Goal: Task Accomplishment & Management: Manage account settings

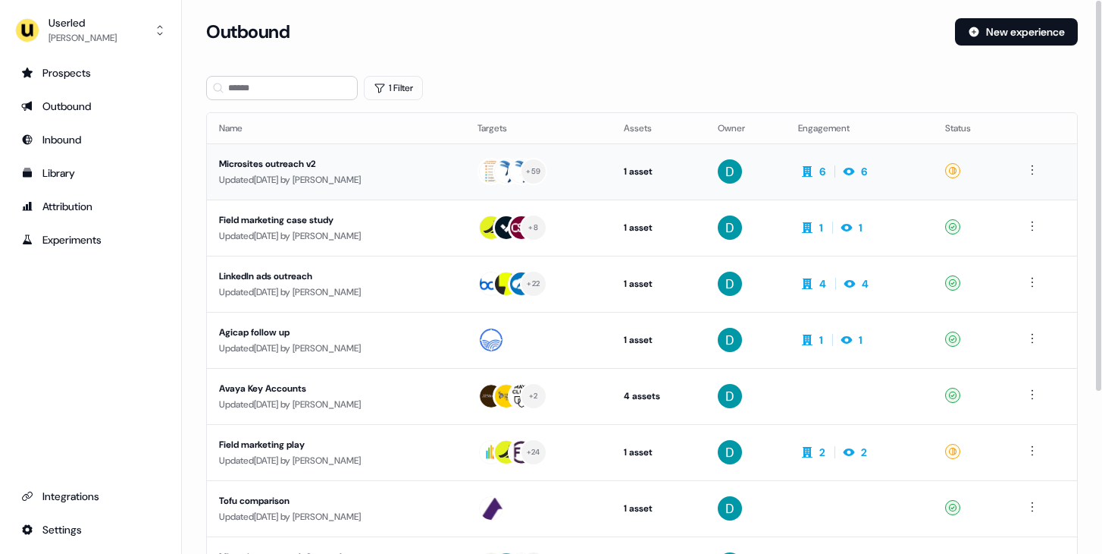
click at [356, 158] on div "Microsites outreach v2" at bounding box center [336, 163] width 234 height 15
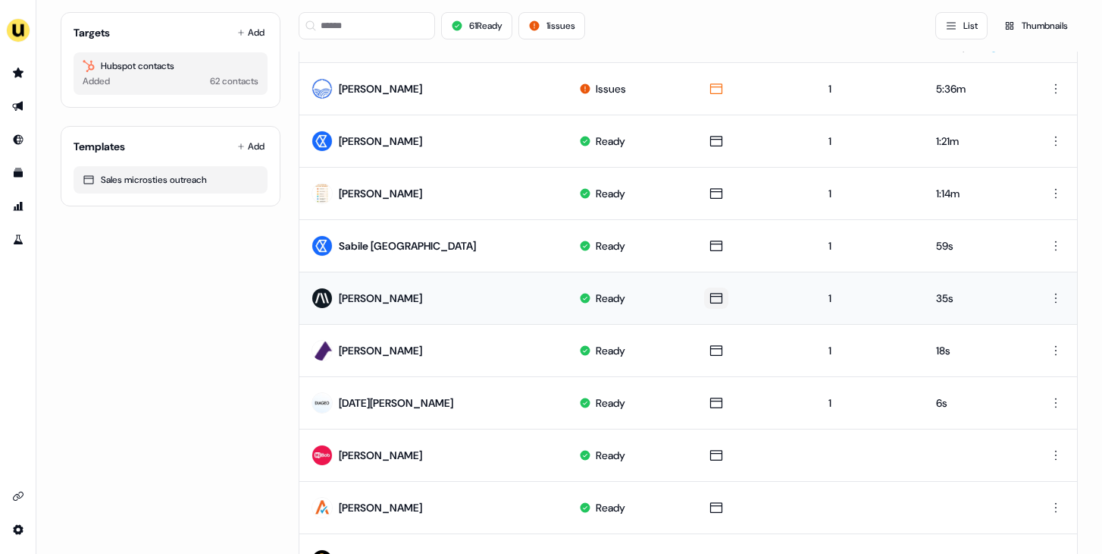
scroll to position [140, 0]
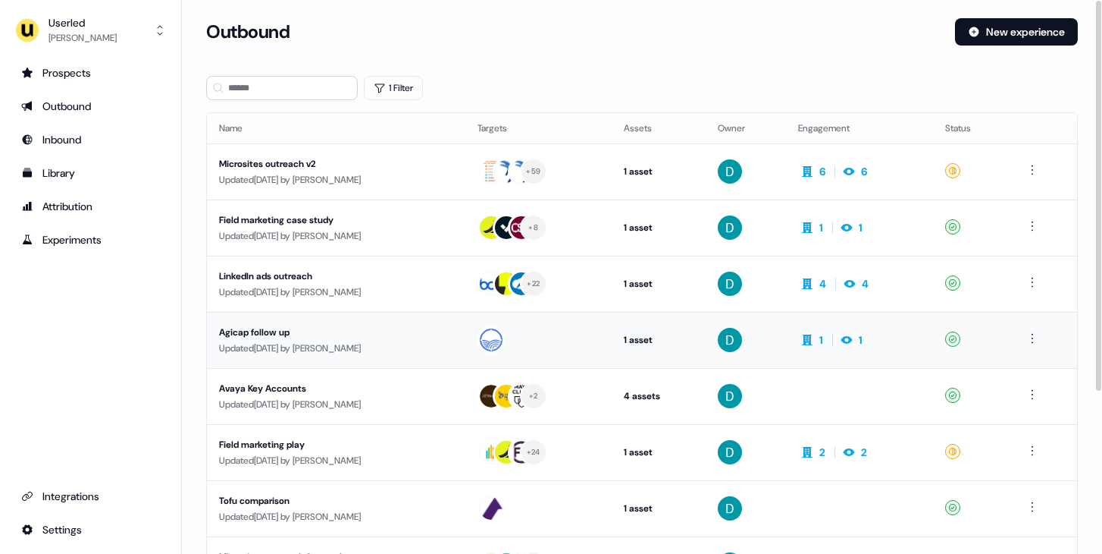
click at [418, 335] on div "Agicap follow up" at bounding box center [336, 332] width 234 height 15
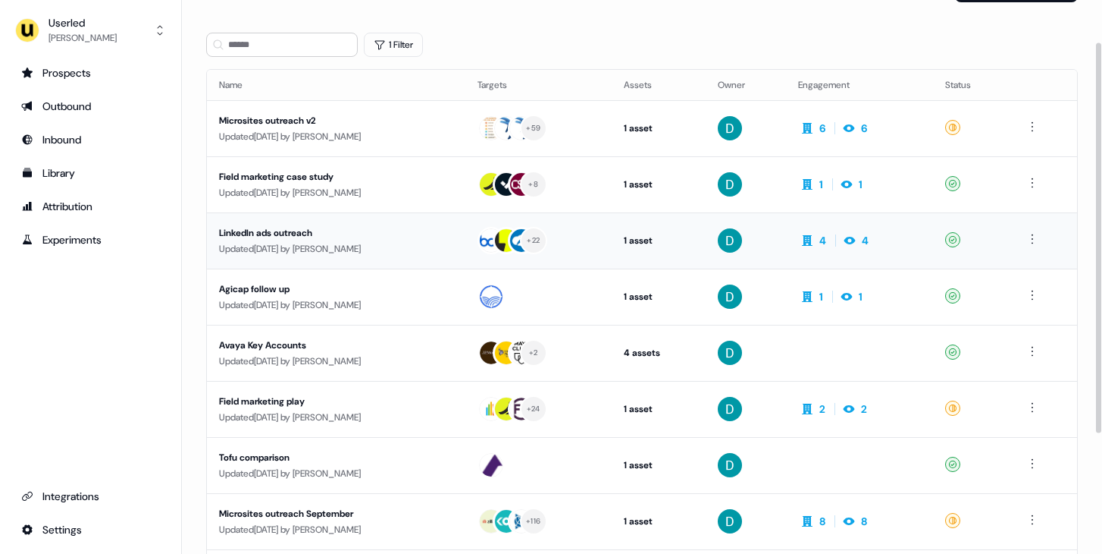
scroll to position [60, 0]
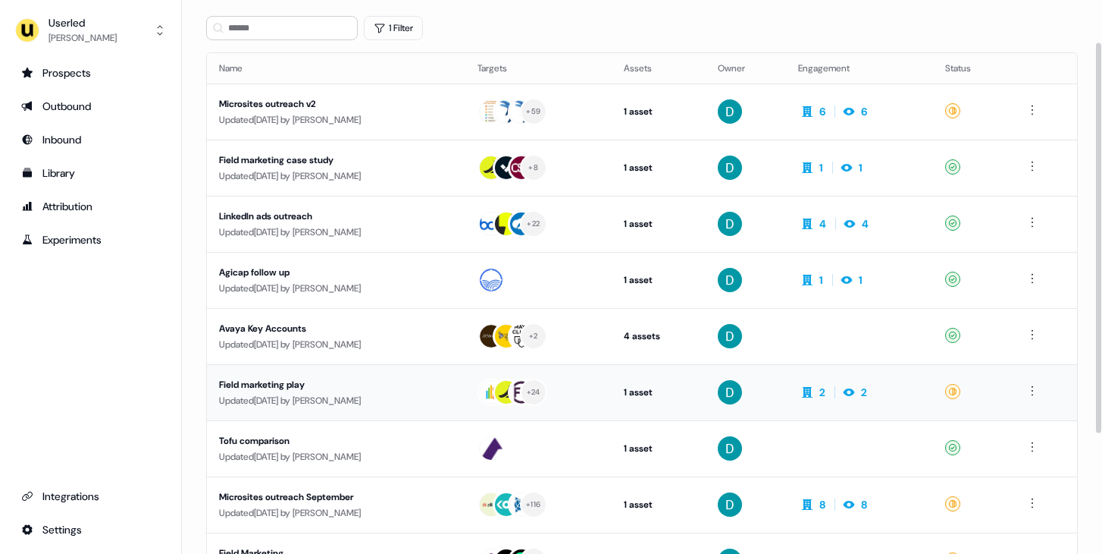
click at [410, 381] on div "Field marketing play" at bounding box center [336, 384] width 234 height 15
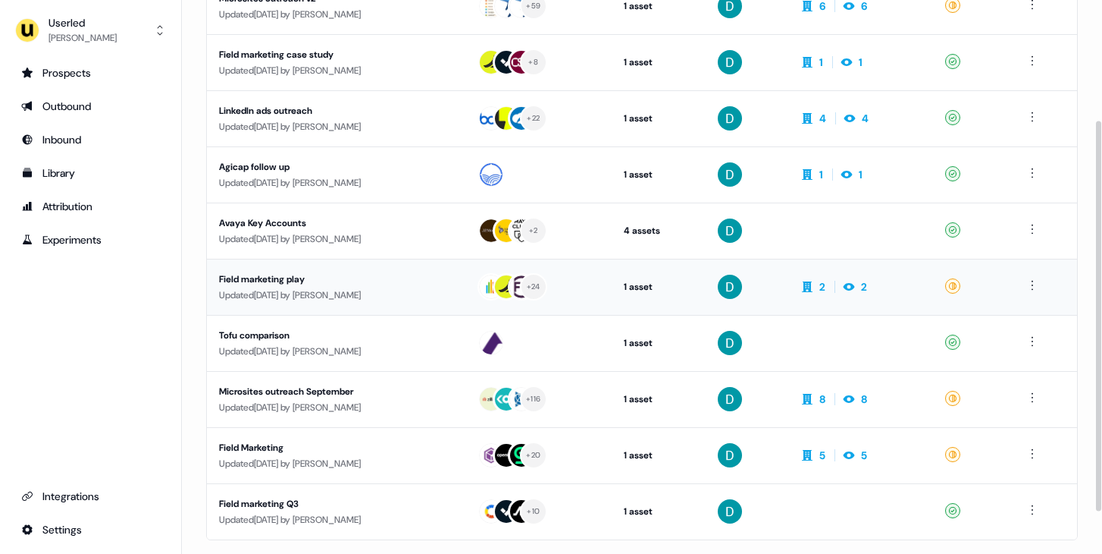
scroll to position [171, 0]
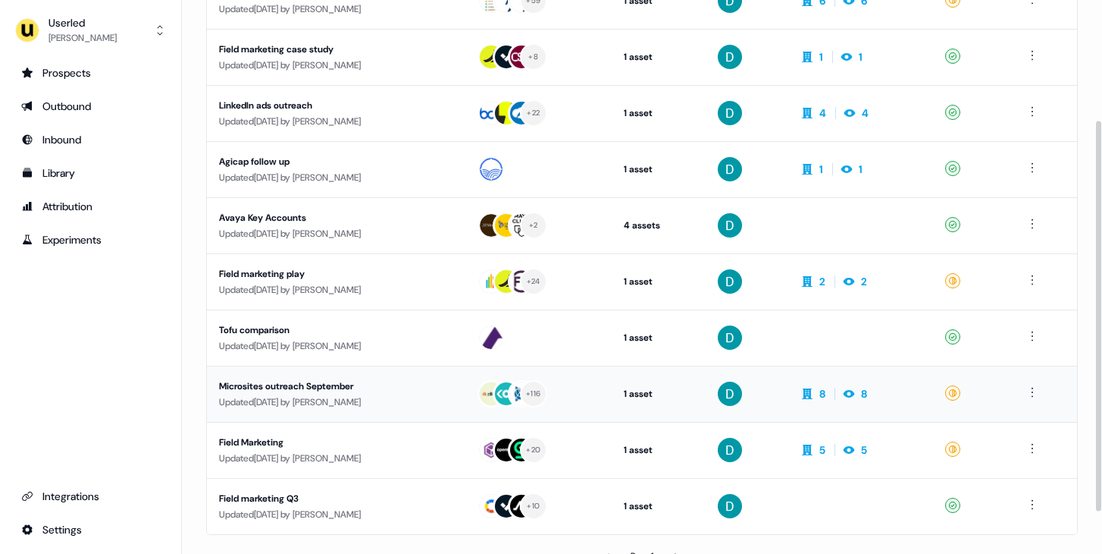
click at [412, 389] on div "Microsites outreach September" at bounding box center [336, 385] width 234 height 15
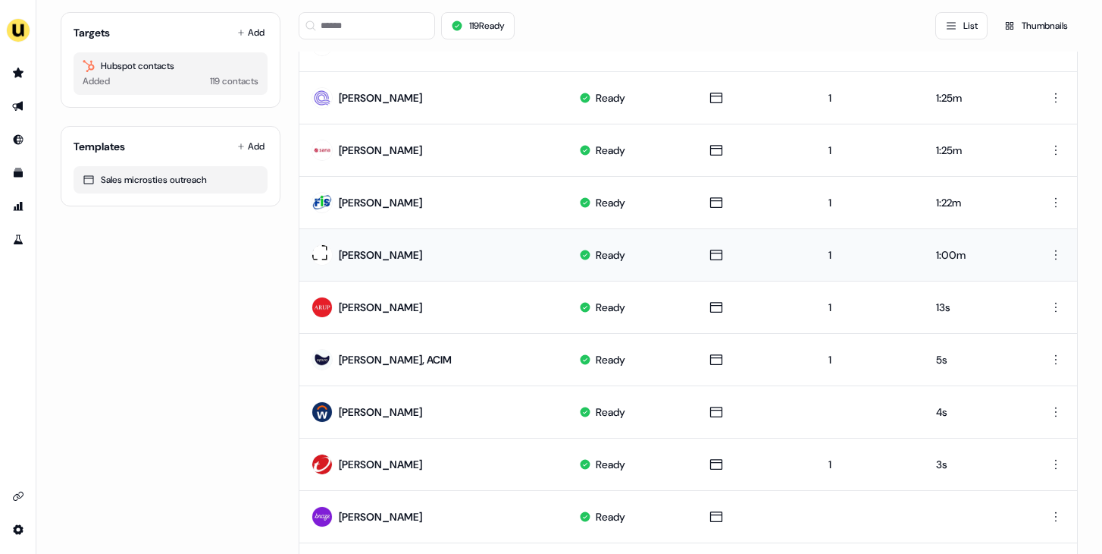
scroll to position [196, 0]
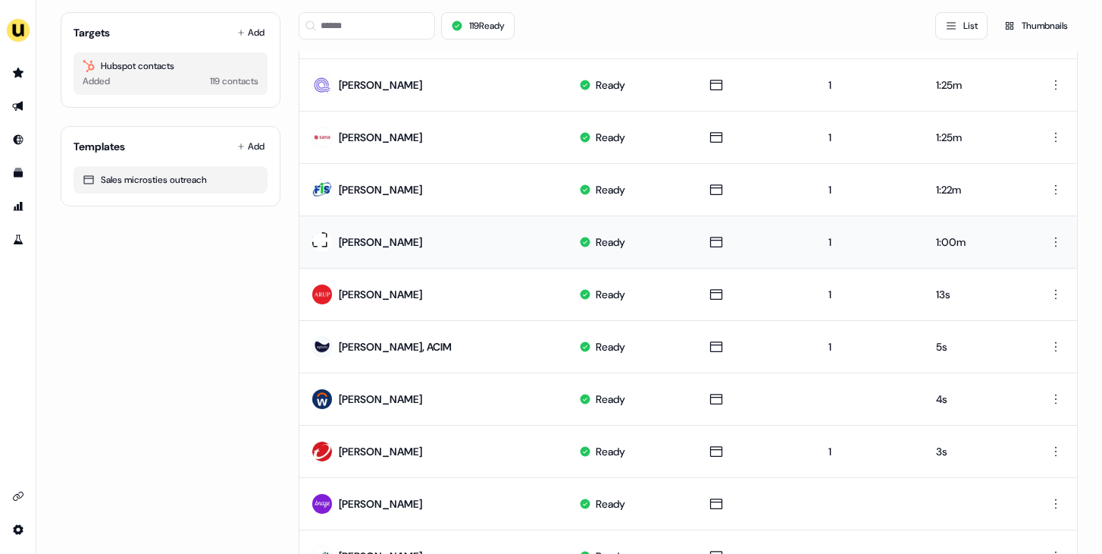
drag, startPoint x: 411, startPoint y: 240, endPoint x: 350, endPoint y: 240, distance: 60.7
click at [350, 240] on td "Joanna Mróz" at bounding box center [434, 241] width 268 height 52
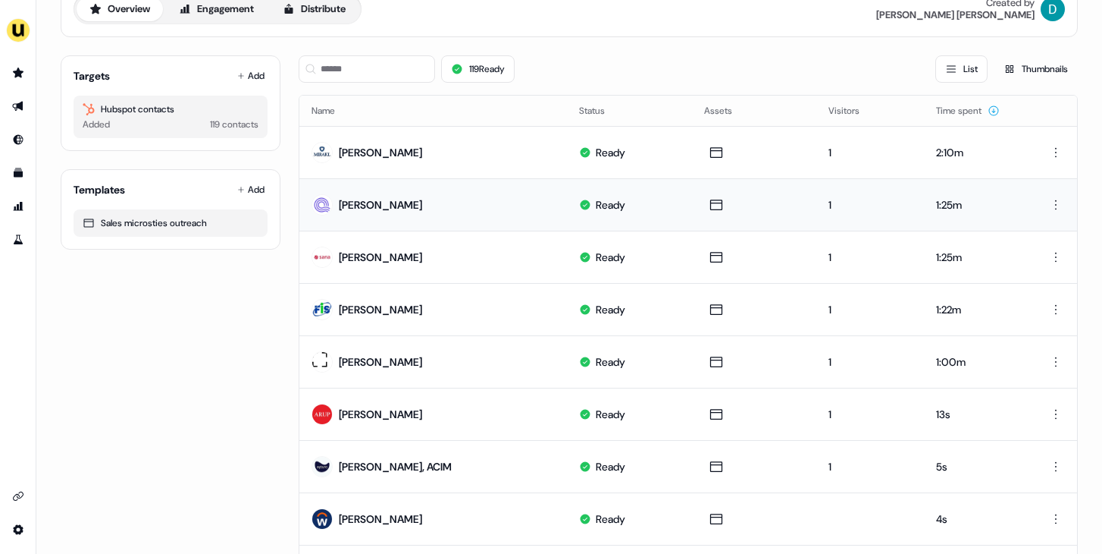
scroll to position [0, 0]
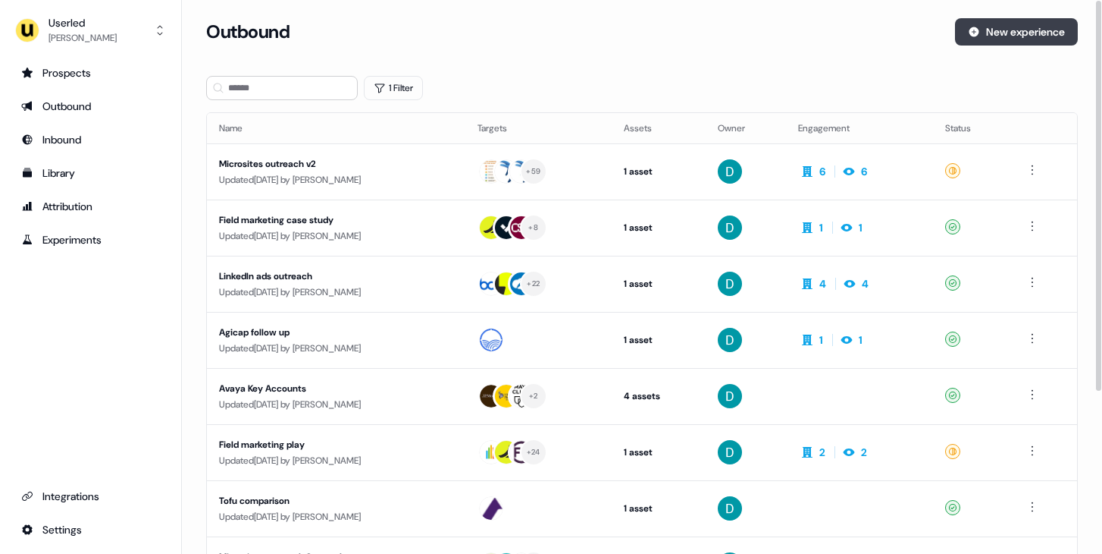
click at [1018, 29] on button "New experience" at bounding box center [1016, 31] width 123 height 27
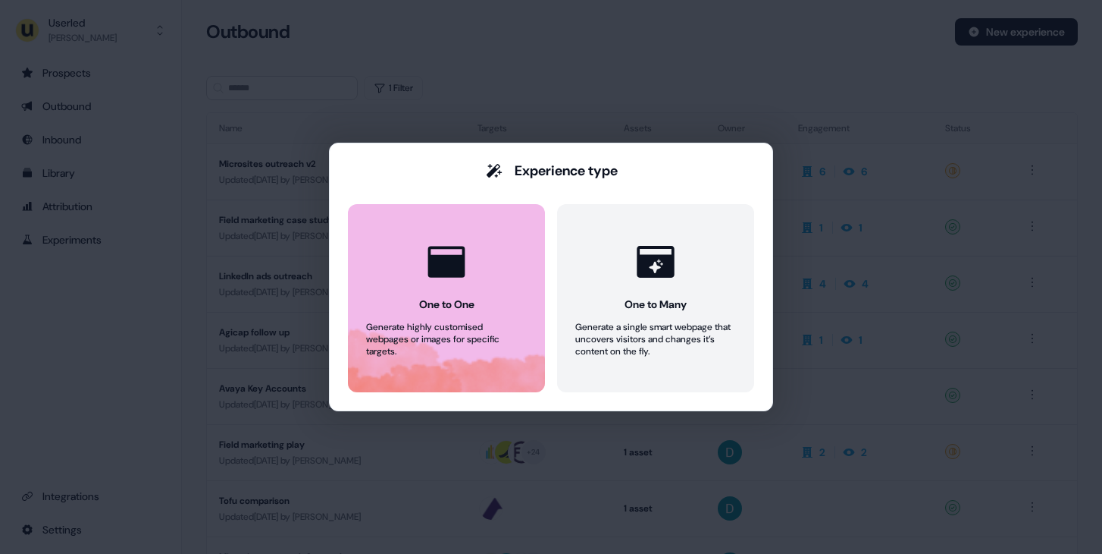
click at [532, 223] on button "One to One Generate highly customised webpages or images for specific targets." at bounding box center [446, 298] width 197 height 188
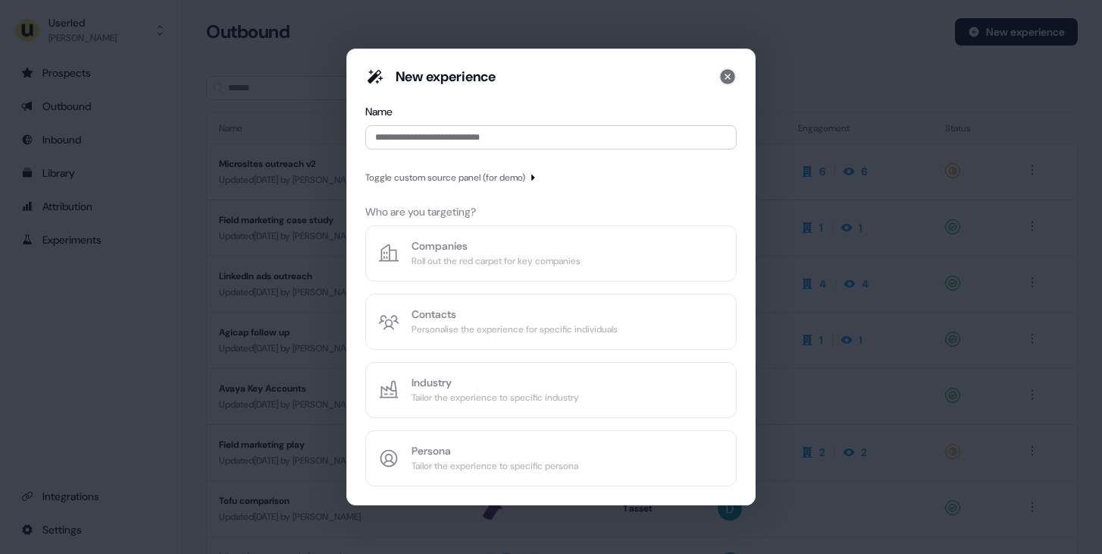
click at [731, 75] on icon at bounding box center [727, 76] width 15 height 15
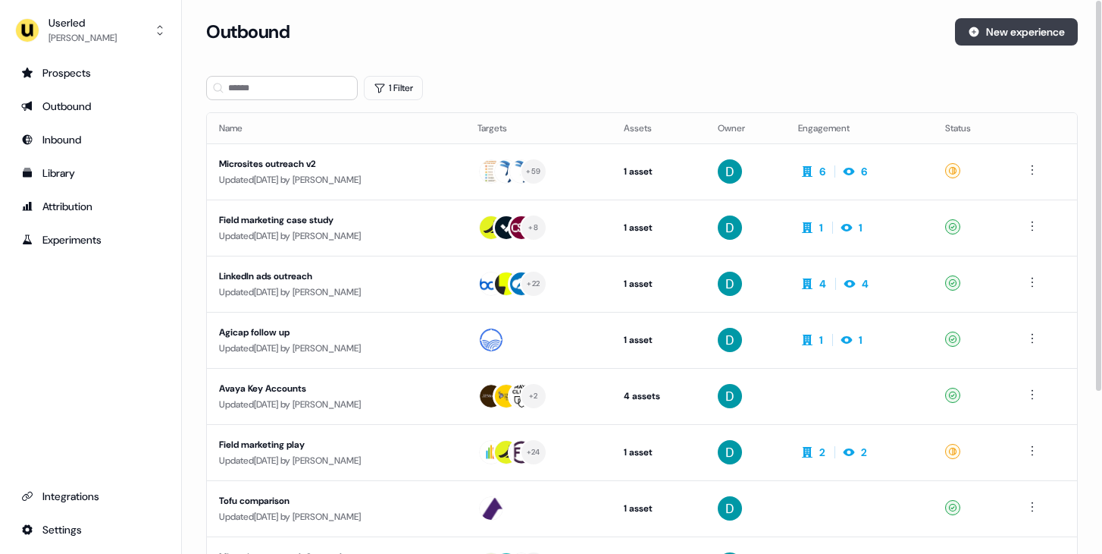
click at [986, 43] on button "New experience" at bounding box center [1016, 31] width 123 height 27
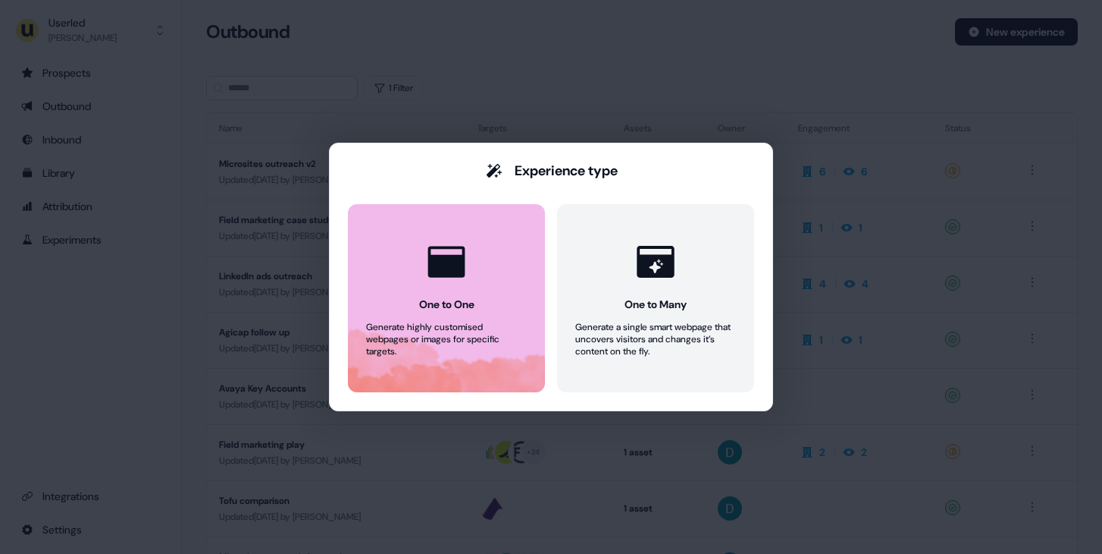
click at [491, 265] on button "One to One Generate highly customised webpages or images for specific targets." at bounding box center [446, 298] width 197 height 188
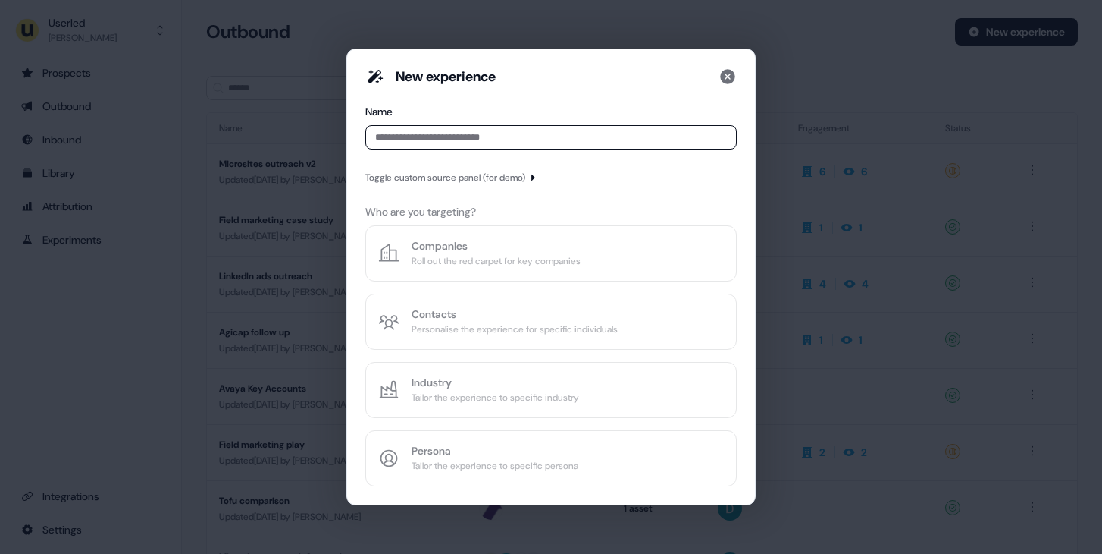
type input "*"
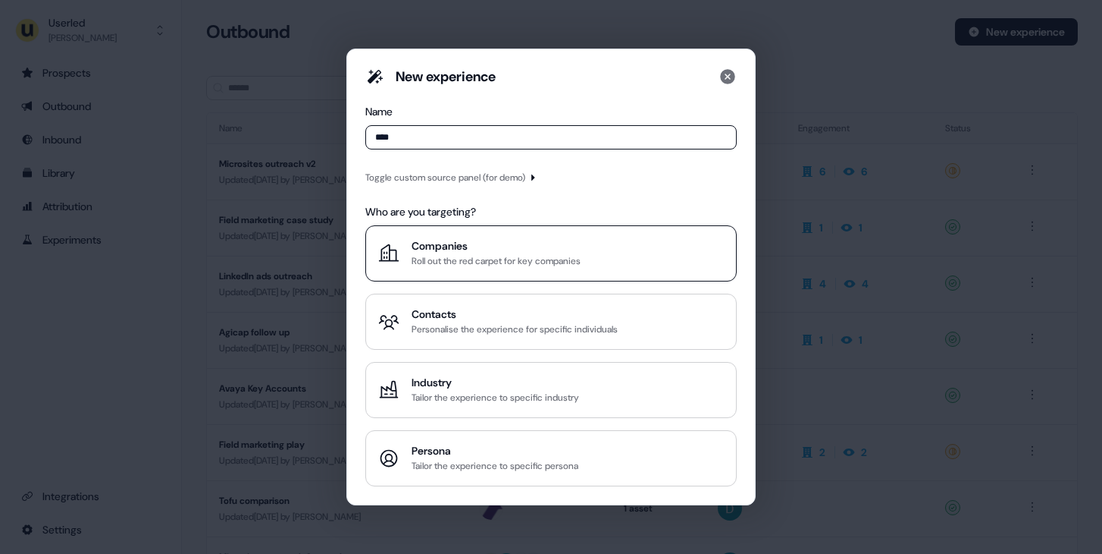
type input "****"
click at [520, 237] on button "Companies Roll out the red carpet for key companies" at bounding box center [551, 253] width 372 height 56
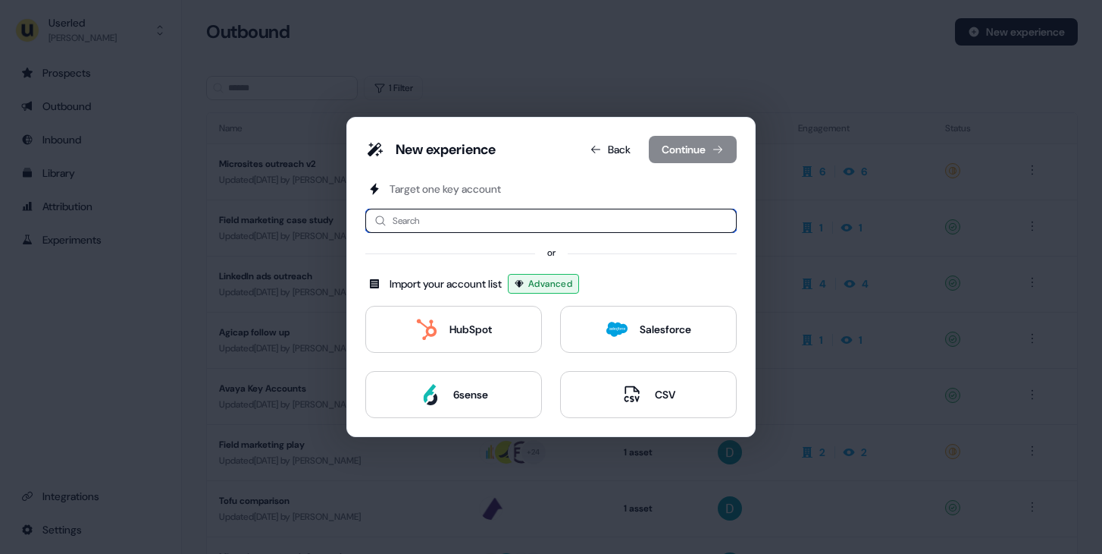
click at [516, 228] on input at bounding box center [551, 221] width 372 height 24
type input "*"
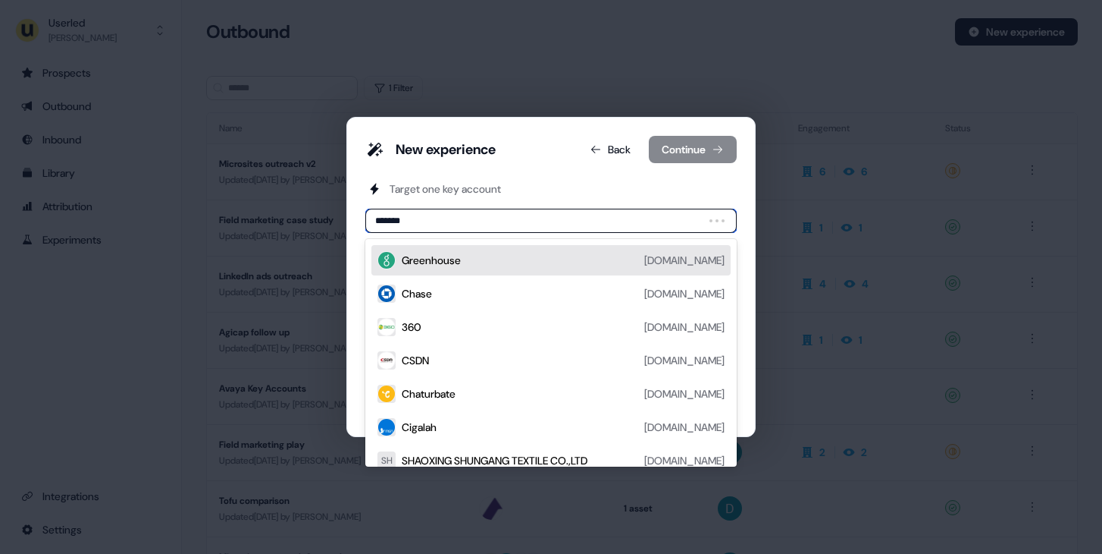
type input "********"
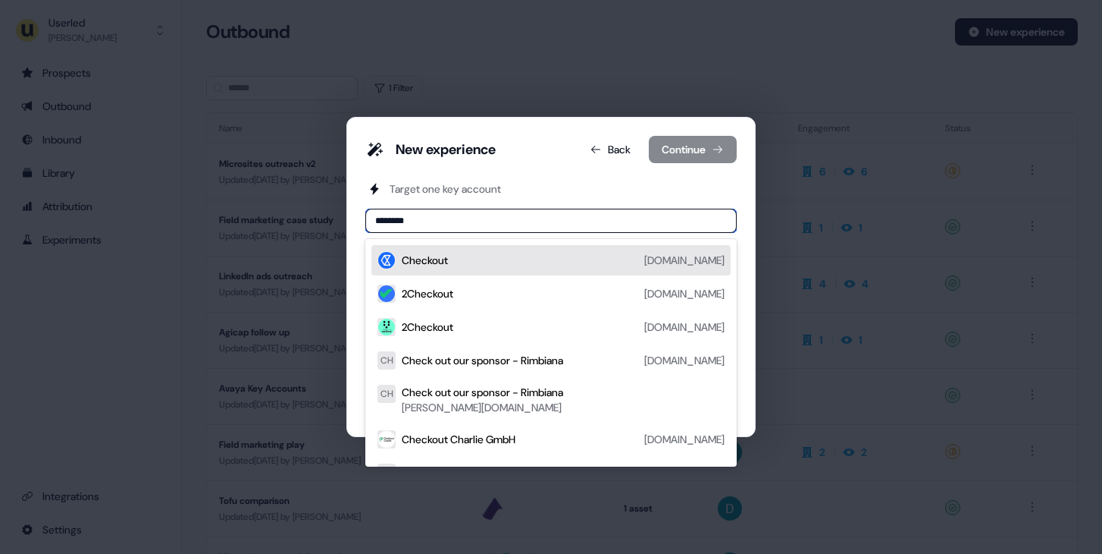
click at [600, 265] on div "Checkout [DOMAIN_NAME]" at bounding box center [563, 260] width 323 height 18
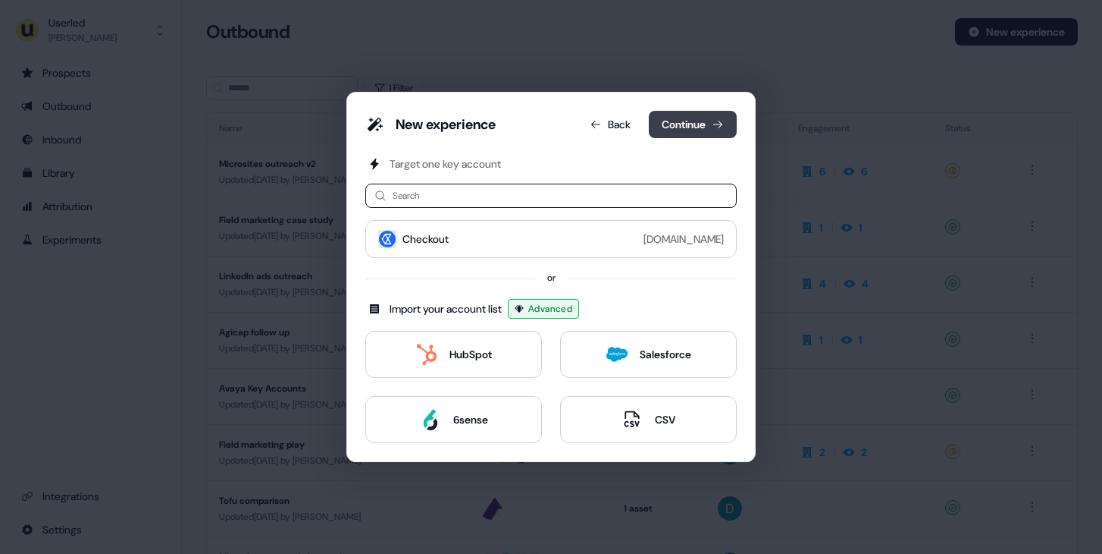
click at [672, 133] on button "Continue" at bounding box center [693, 124] width 88 height 27
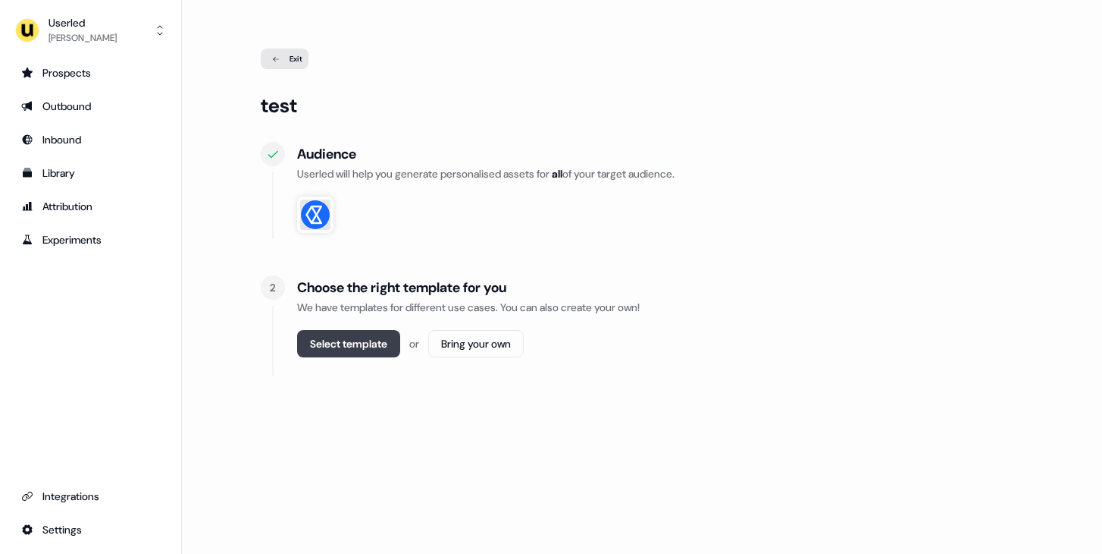
click at [365, 338] on button "Select template" at bounding box center [348, 343] width 103 height 27
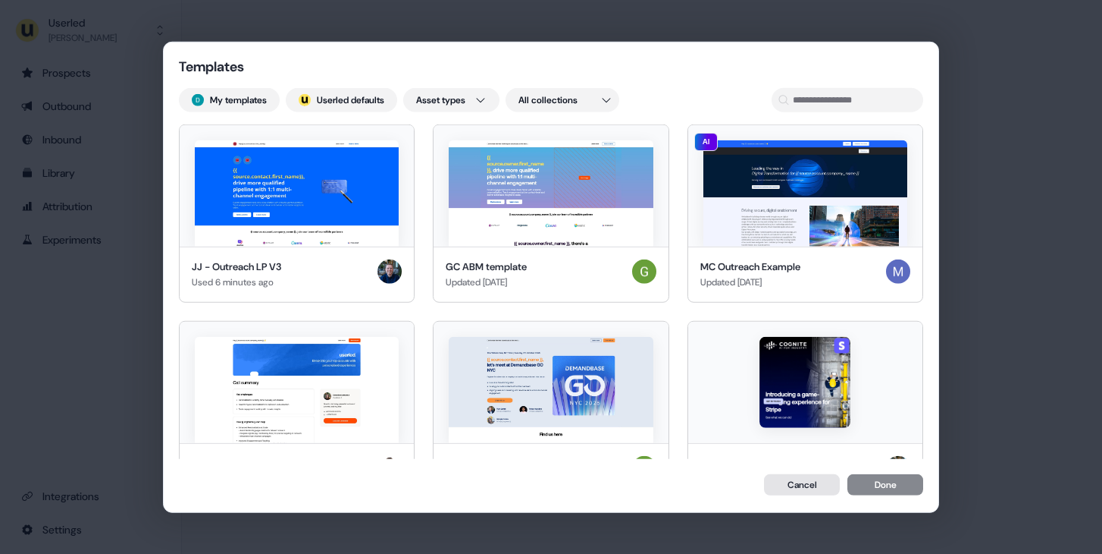
click at [801, 485] on button "Cancel" at bounding box center [802, 483] width 76 height 21
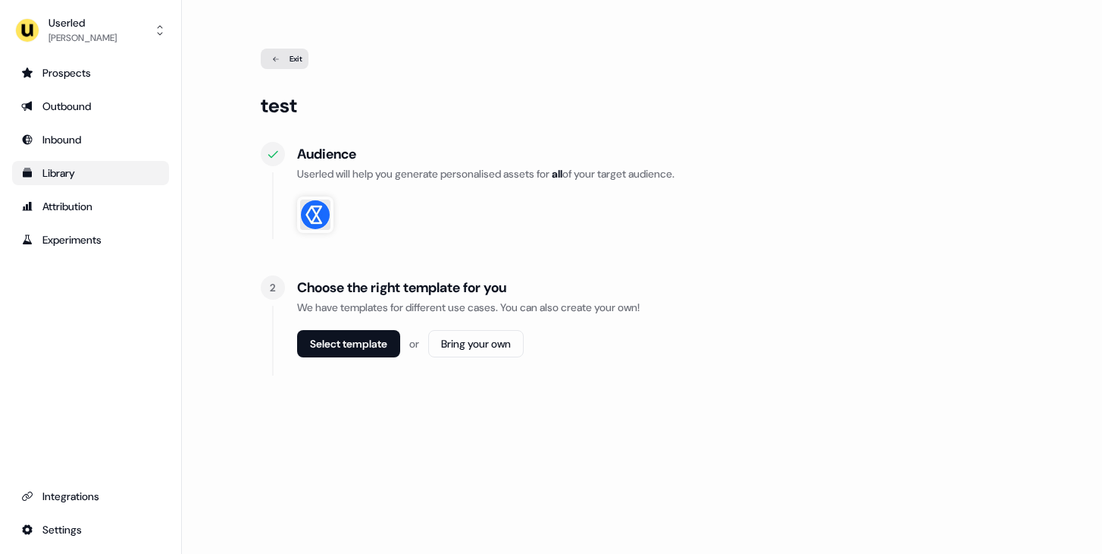
click at [91, 166] on div "Library" at bounding box center [90, 172] width 139 height 15
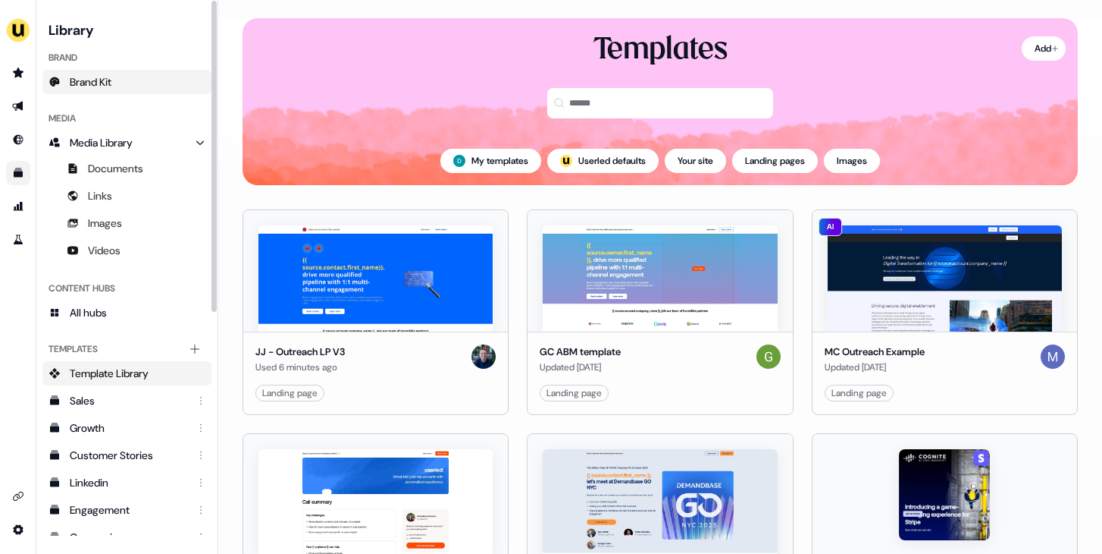
click at [124, 89] on link "Brand Kit" at bounding box center [126, 82] width 169 height 24
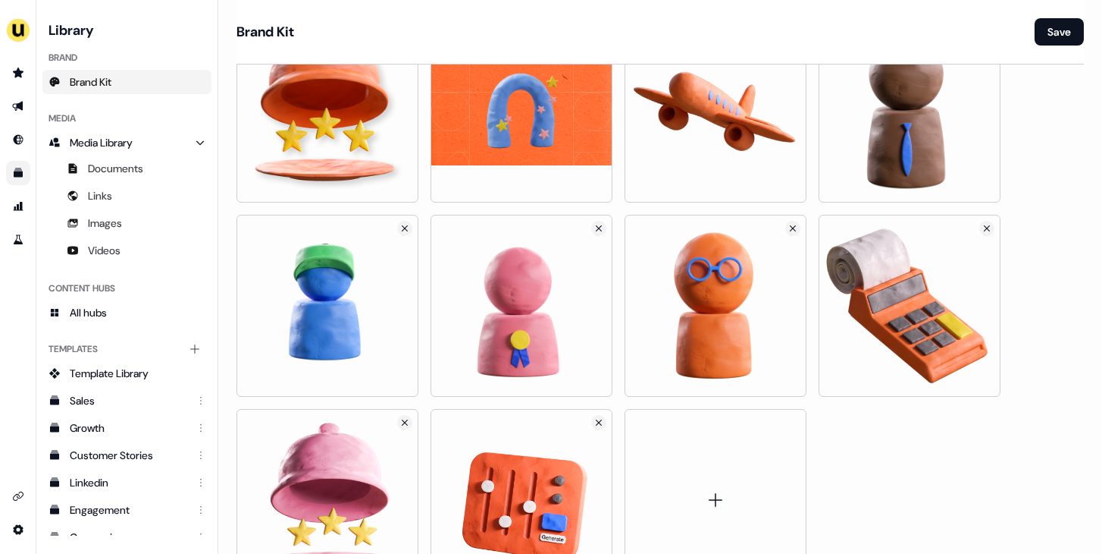
scroll to position [1907, 0]
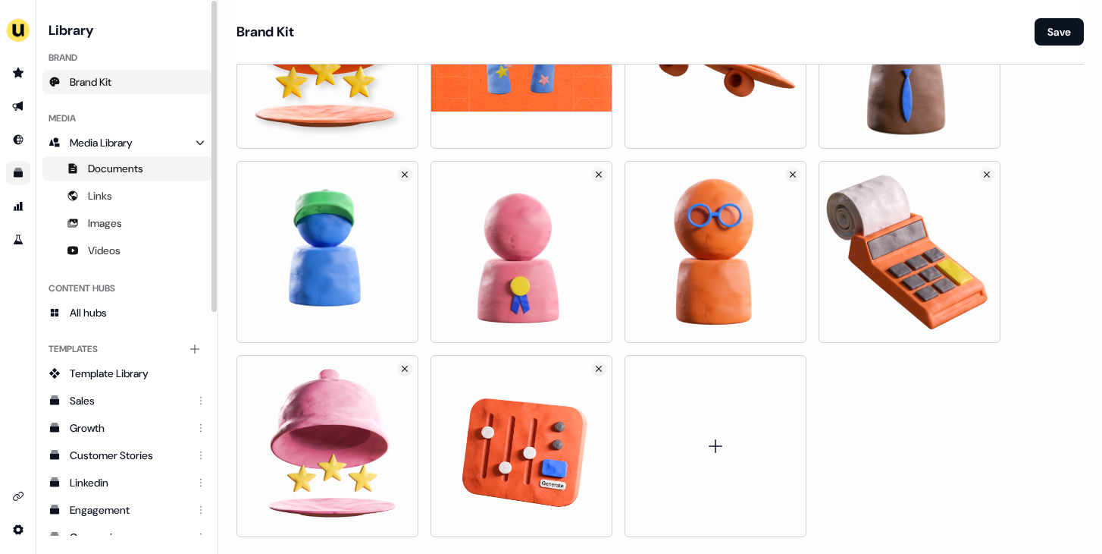
click at [116, 176] on link "Documents" at bounding box center [126, 168] width 169 height 24
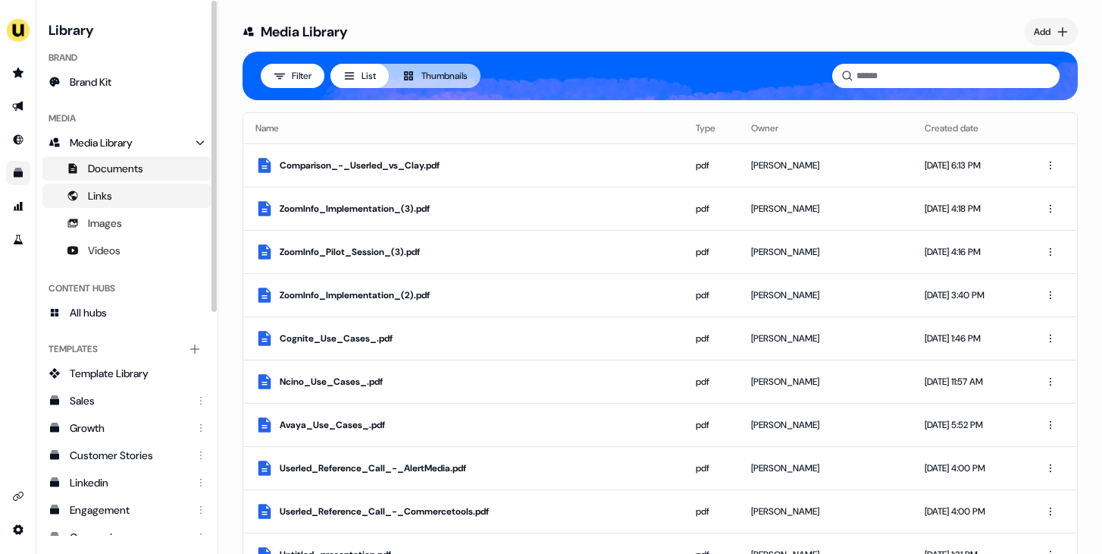
click at [118, 200] on link "Links" at bounding box center [126, 195] width 169 height 24
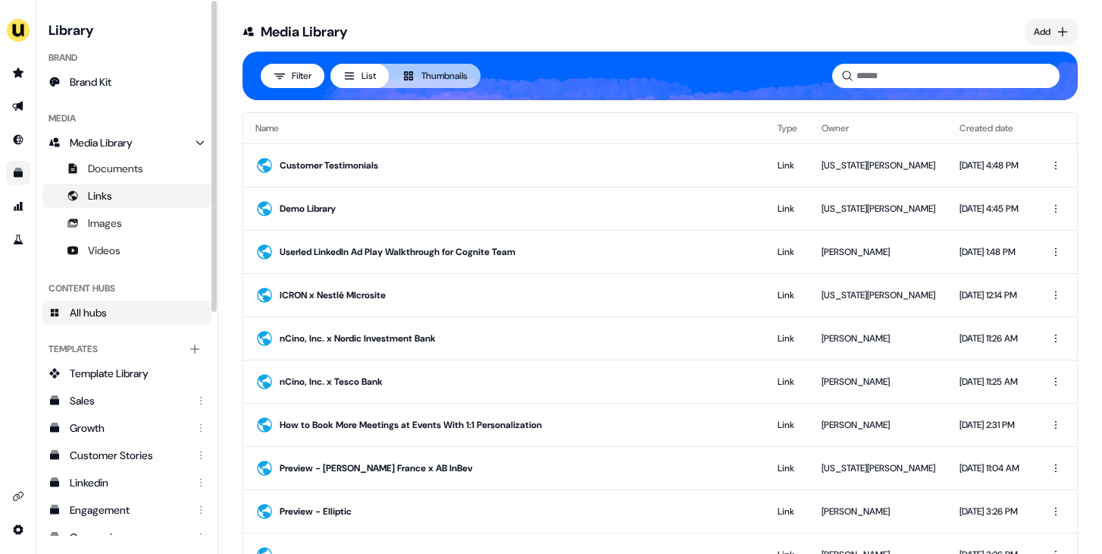
click at [125, 309] on link "All hubs" at bounding box center [126, 312] width 169 height 24
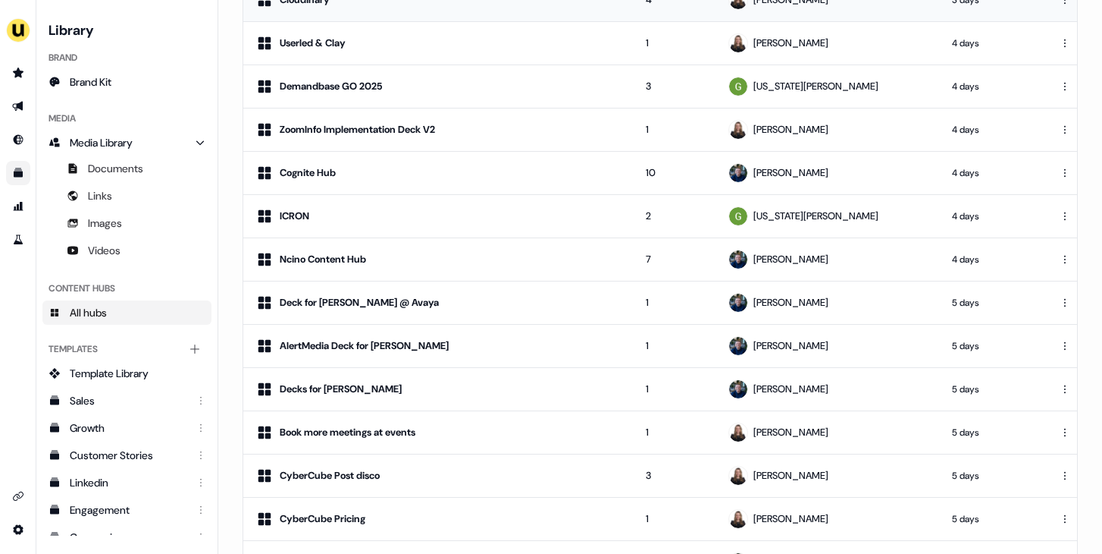
scroll to position [175, 0]
click at [310, 166] on div "Cognite Hub" at bounding box center [308, 173] width 56 height 15
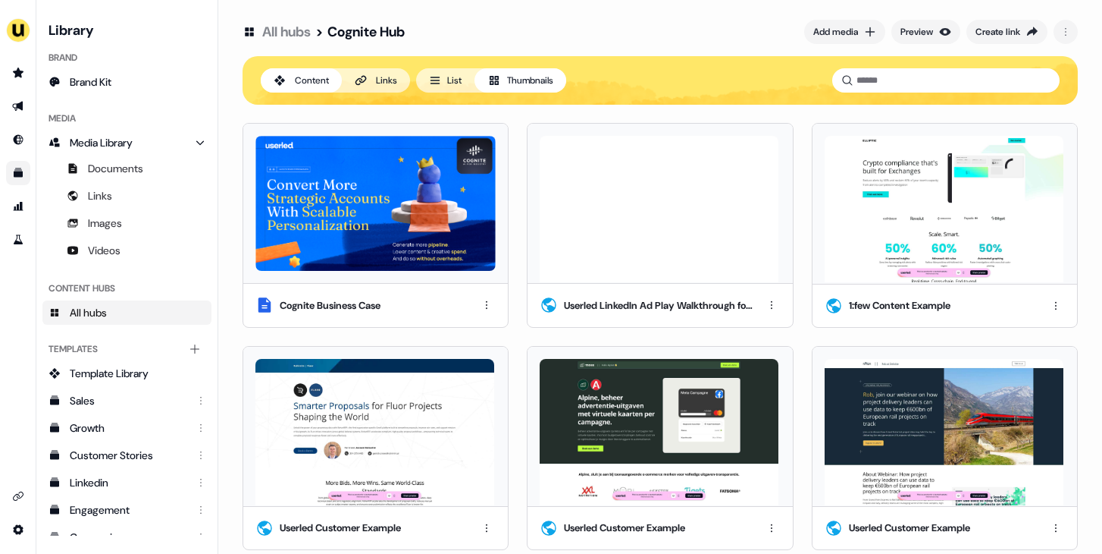
scroll to position [1, 0]
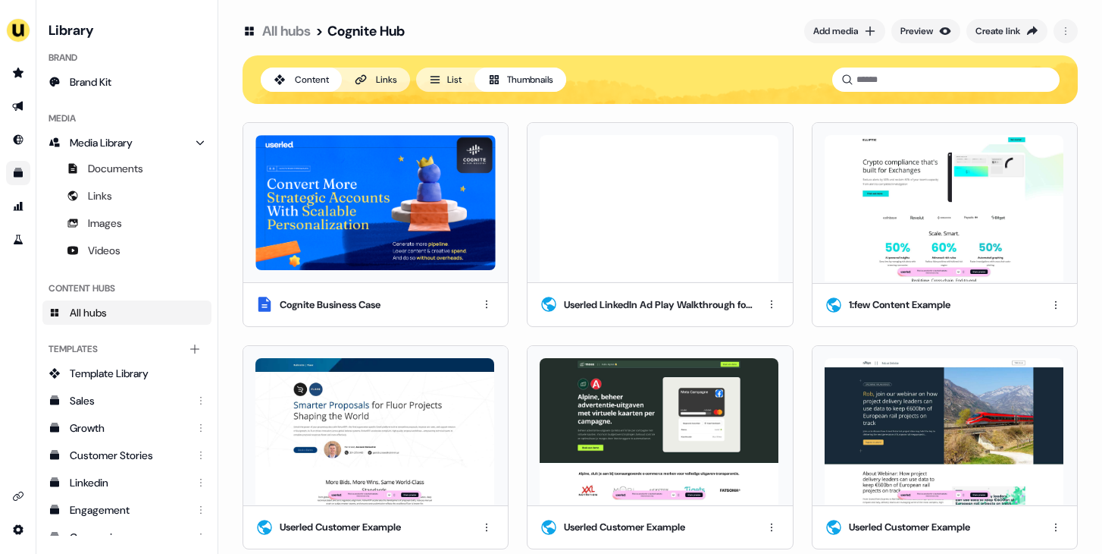
click at [394, 209] on img at bounding box center [376, 202] width 240 height 135
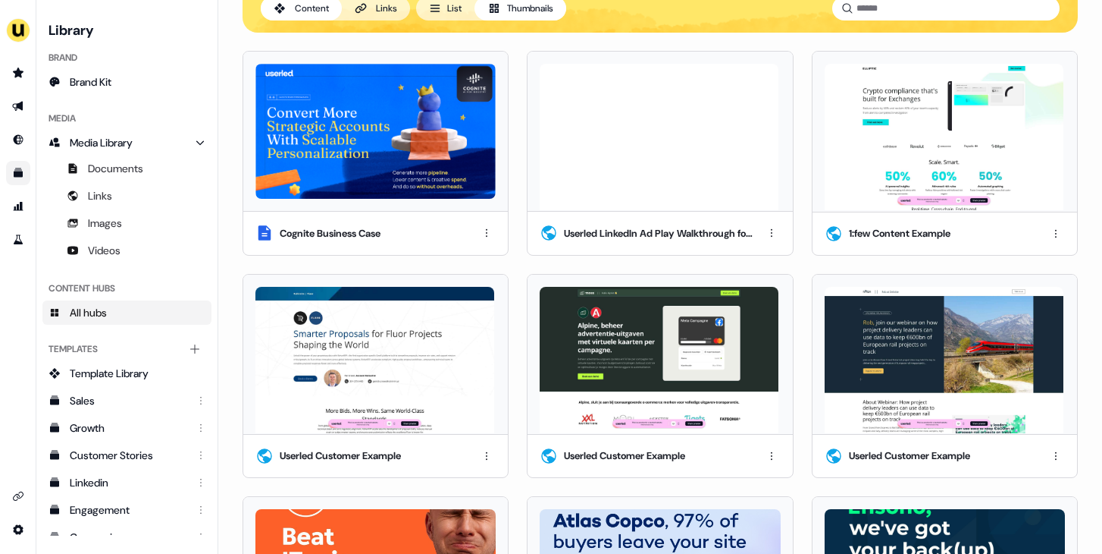
scroll to position [64, 0]
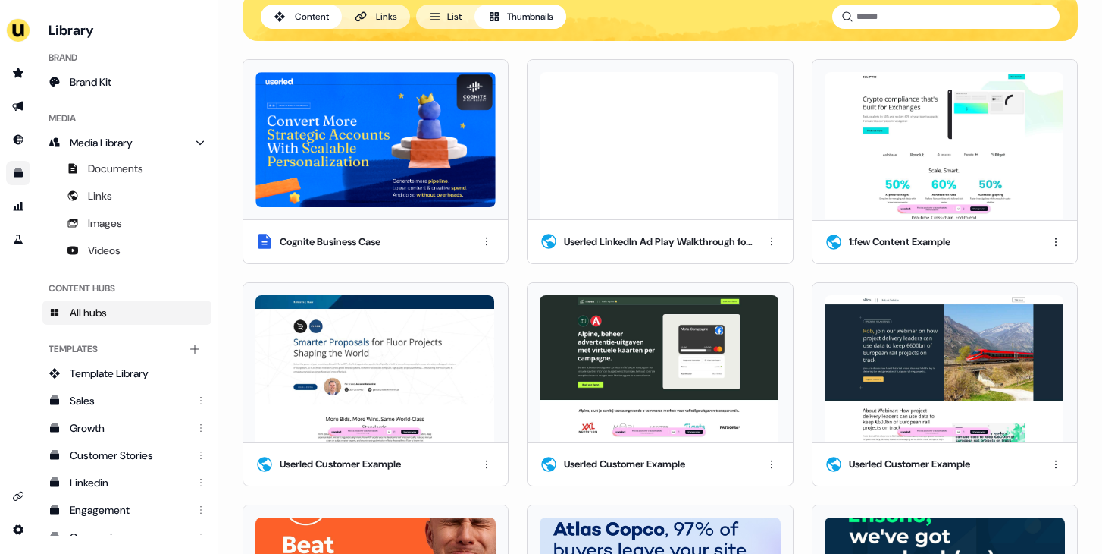
click at [384, 133] on img at bounding box center [376, 139] width 240 height 135
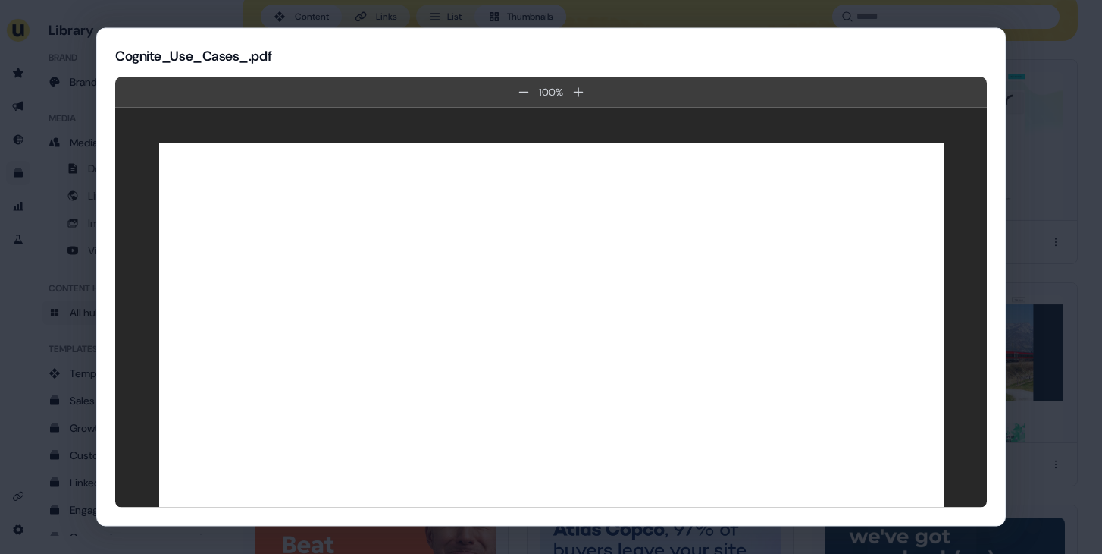
scroll to position [0, 0]
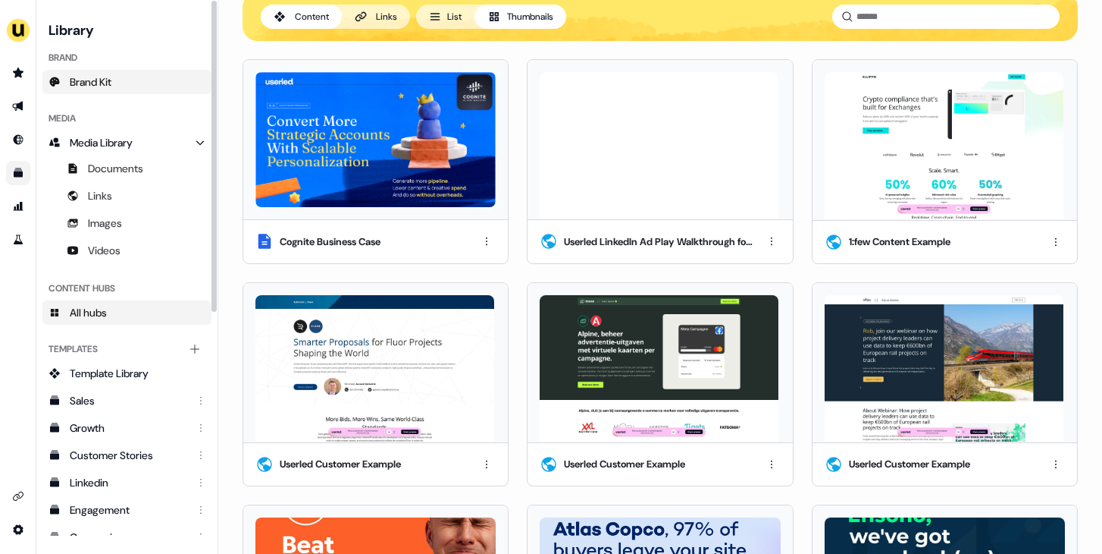
click at [102, 71] on link "Brand Kit" at bounding box center [126, 82] width 169 height 24
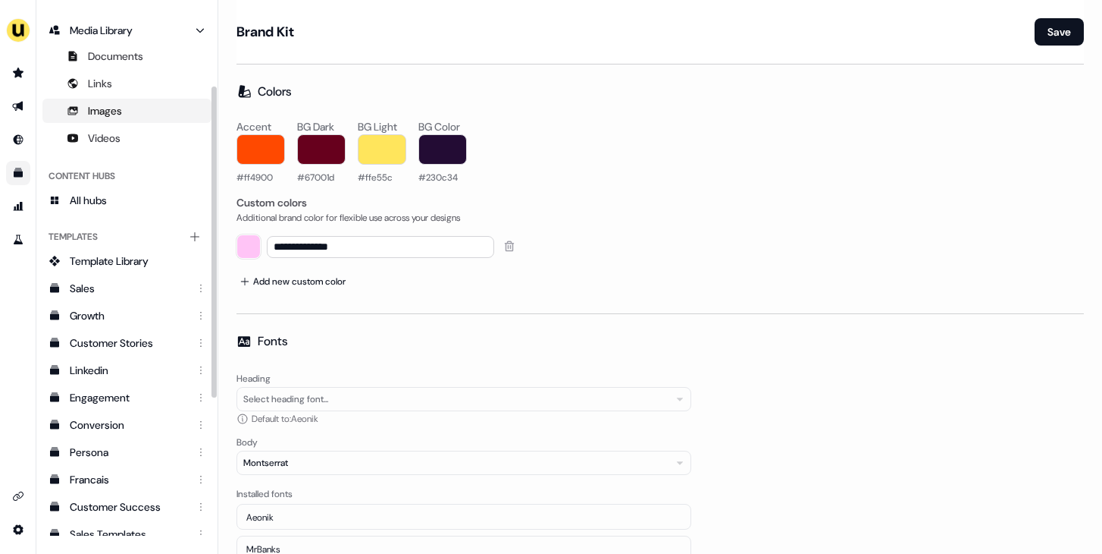
scroll to position [143, 0]
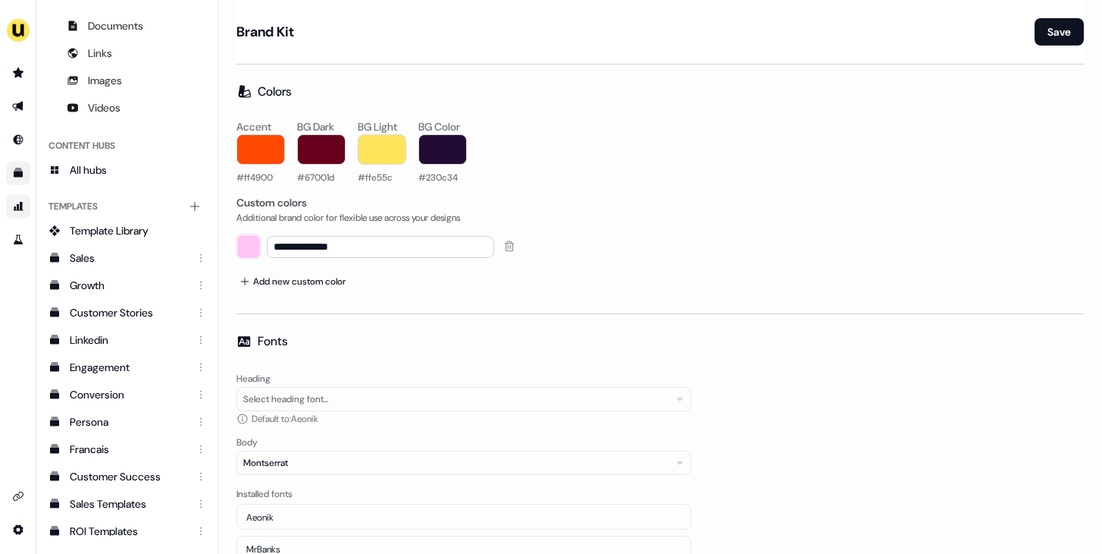
click at [9, 211] on link "Go to attribution" at bounding box center [18, 206] width 24 height 24
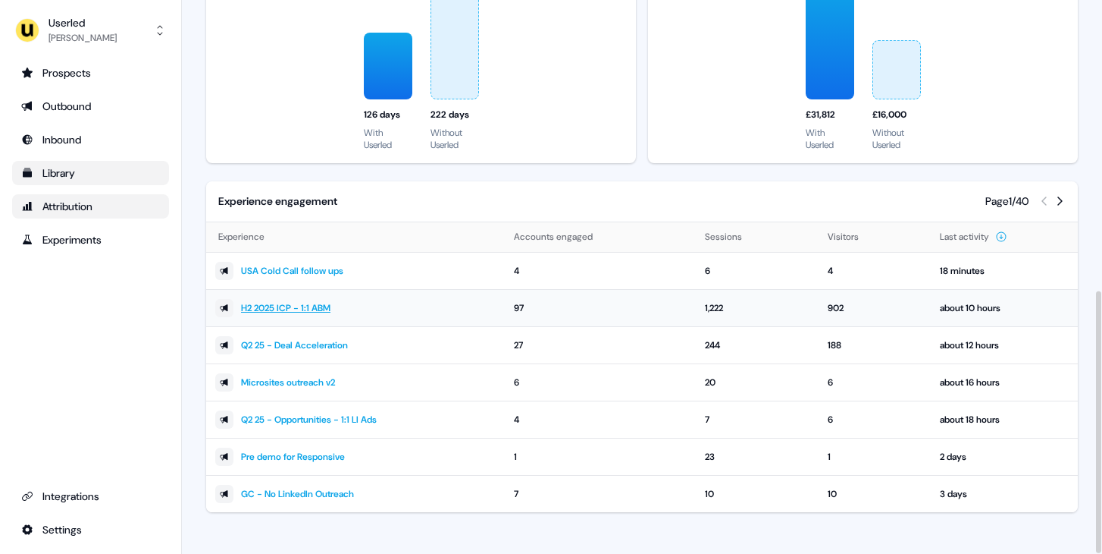
scroll to position [613, 0]
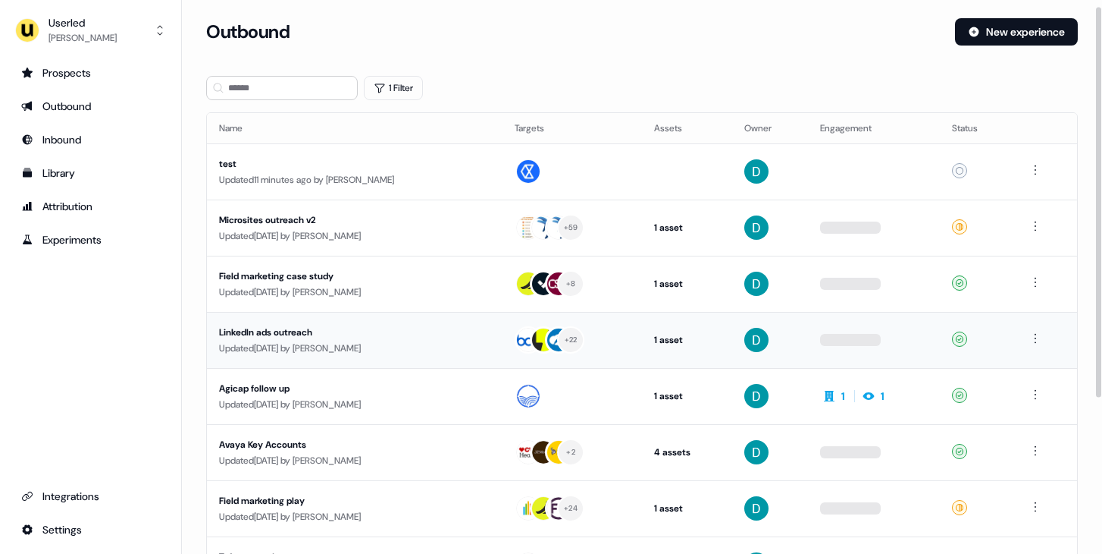
scroll to position [39, 0]
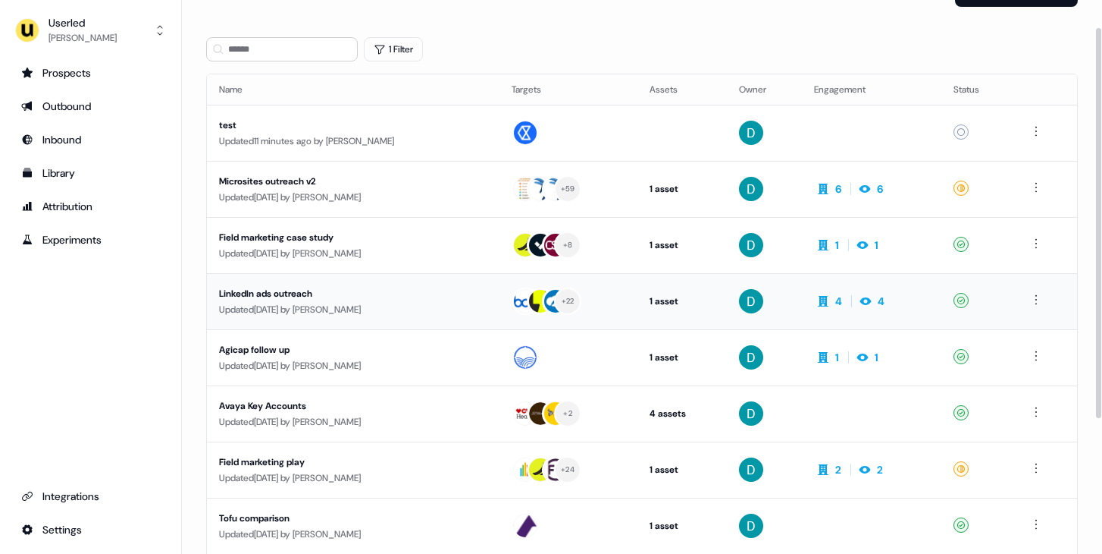
click at [303, 321] on td "LinkedIn ads outreach Updated 4 days ago by David Cruickshank" at bounding box center [353, 301] width 293 height 56
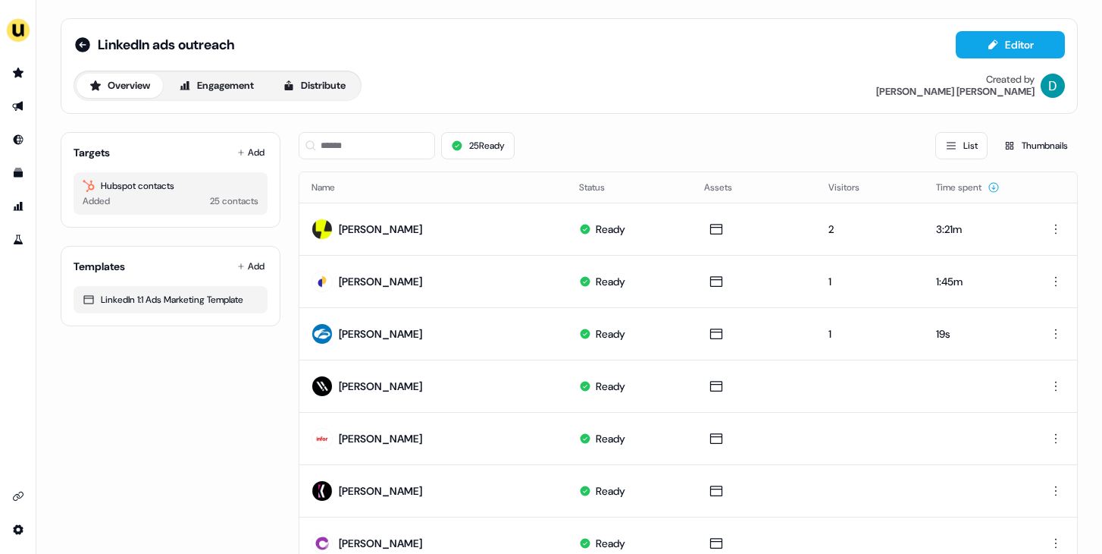
click at [240, 139] on div "Targets Add Hubspot contacts Added 25 contacts" at bounding box center [171, 180] width 220 height 96
click at [241, 144] on button "Add" at bounding box center [250, 152] width 33 height 21
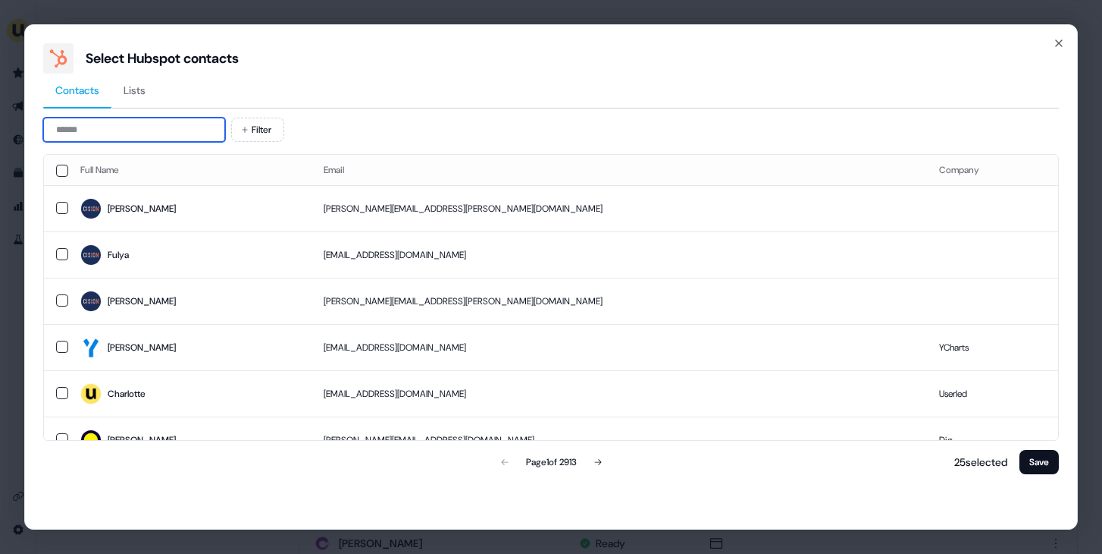
click at [96, 129] on input at bounding box center [134, 130] width 182 height 24
paste input "**********"
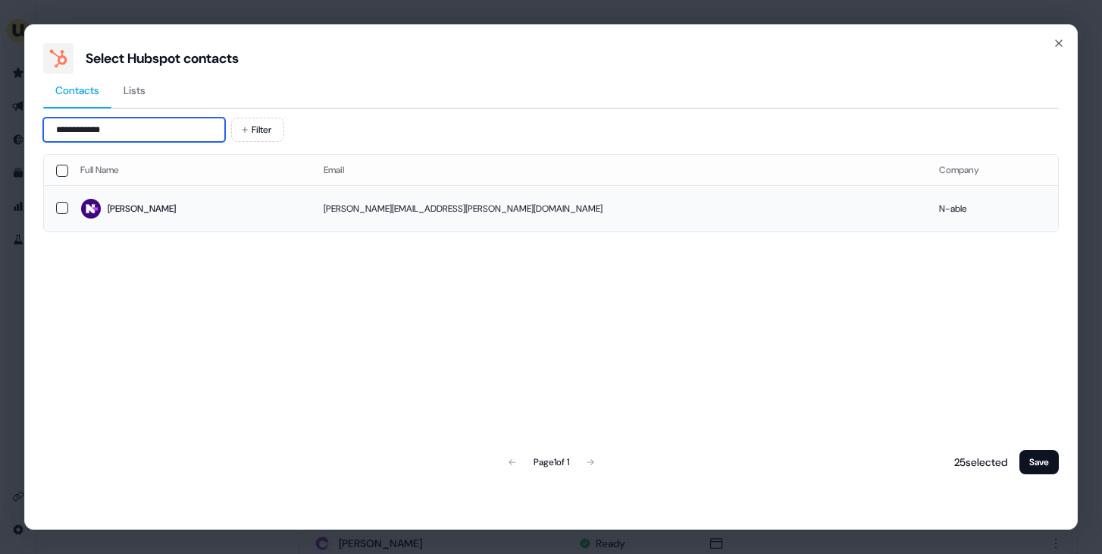
type input "**********"
click at [563, 218] on td "jon.kaspszak@n-able.com" at bounding box center [620, 208] width 616 height 46
click at [1041, 469] on button "Save" at bounding box center [1039, 462] width 39 height 24
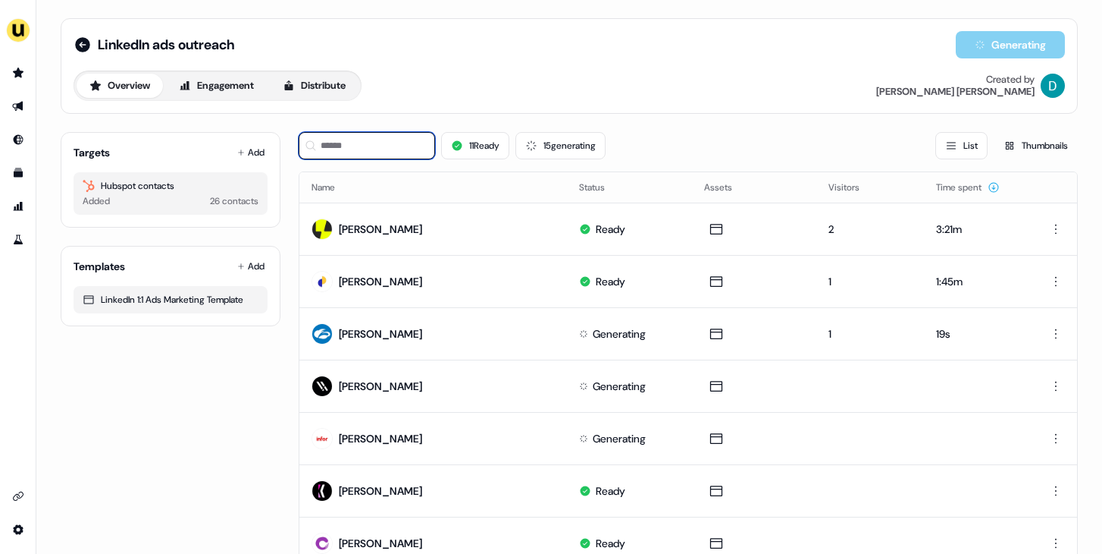
click at [338, 152] on input at bounding box center [367, 145] width 136 height 27
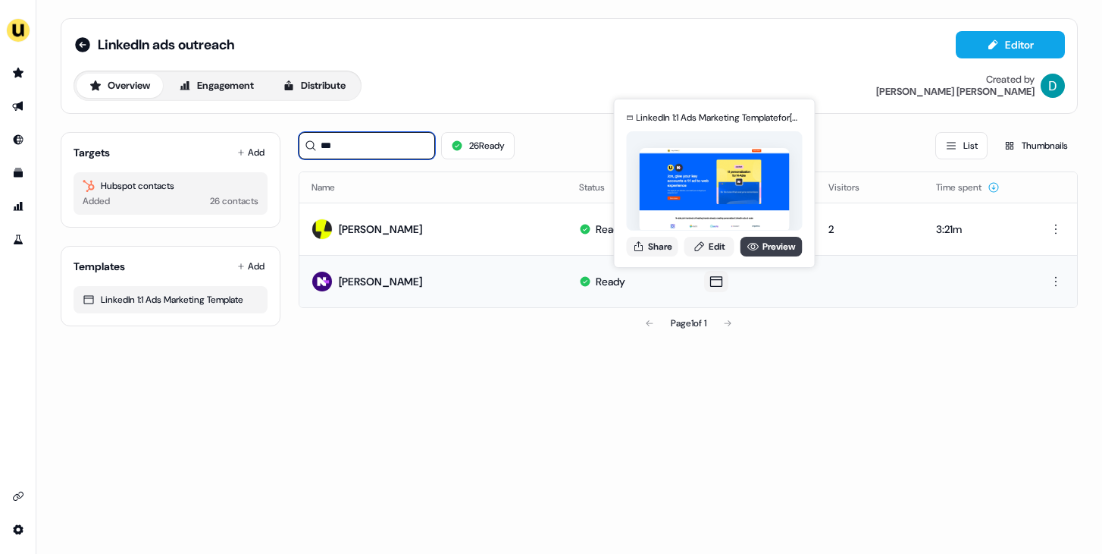
type input "***"
click at [773, 245] on link "Preview" at bounding box center [772, 247] width 62 height 20
click at [698, 245] on icon at bounding box center [700, 246] width 12 height 12
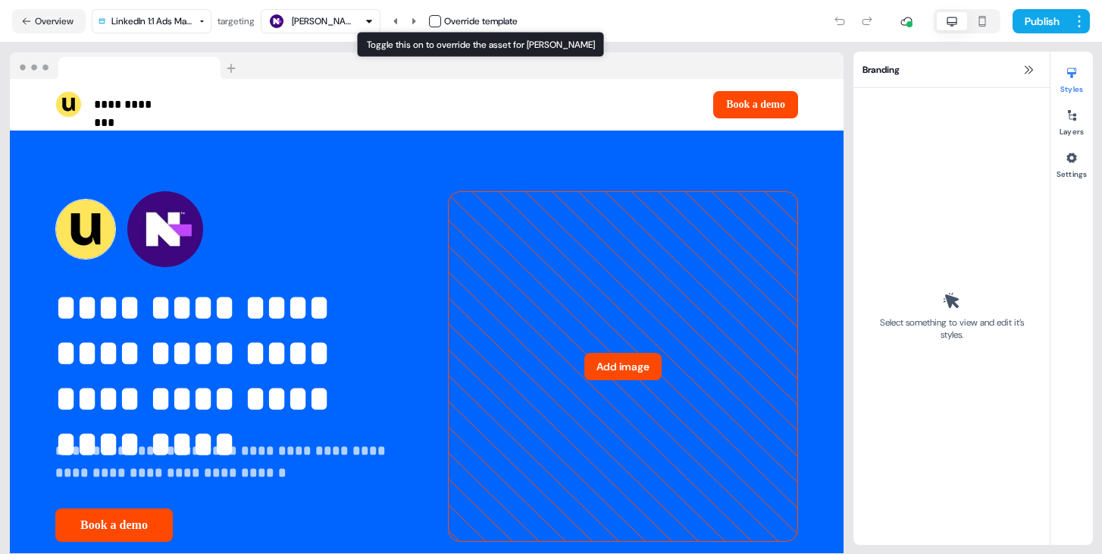
click at [438, 23] on button "button" at bounding box center [435, 21] width 12 height 12
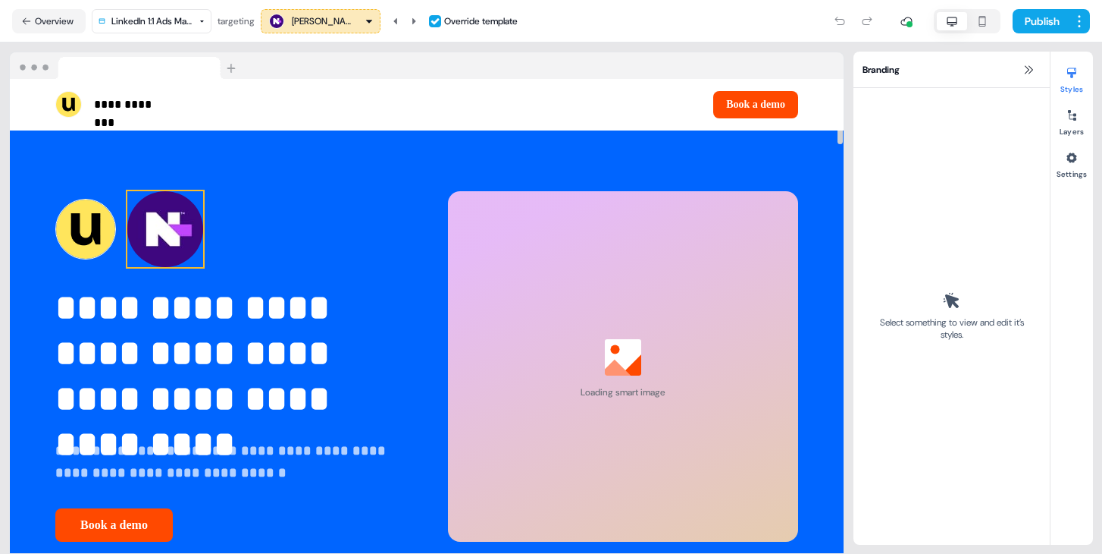
click at [172, 224] on img at bounding box center [165, 229] width 76 height 76
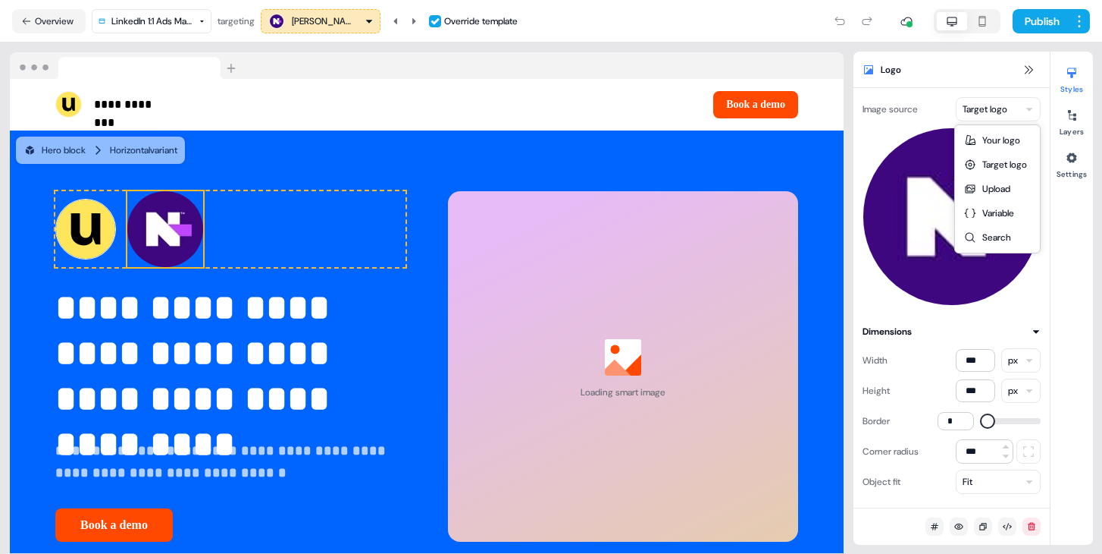
click at [989, 104] on html "**********" at bounding box center [551, 277] width 1102 height 554
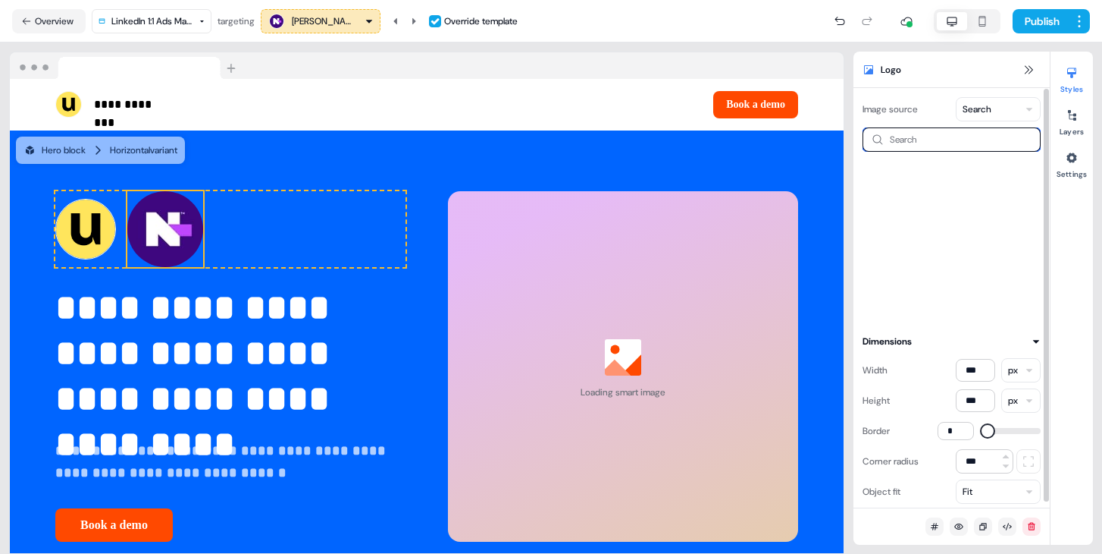
click at [917, 137] on input at bounding box center [952, 139] width 178 height 24
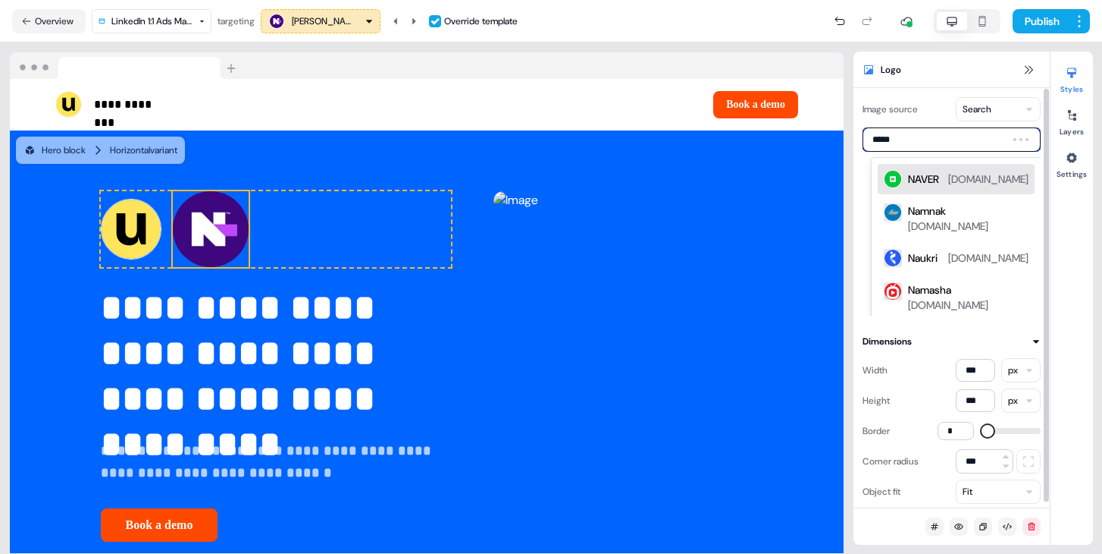
type input "******"
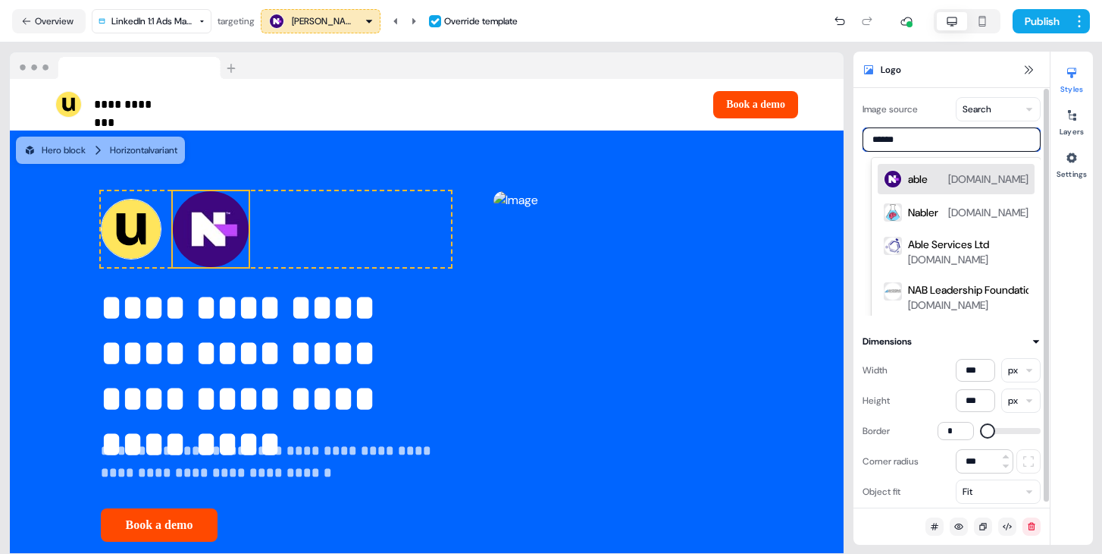
click at [933, 175] on div "able n-able.com" at bounding box center [968, 179] width 121 height 18
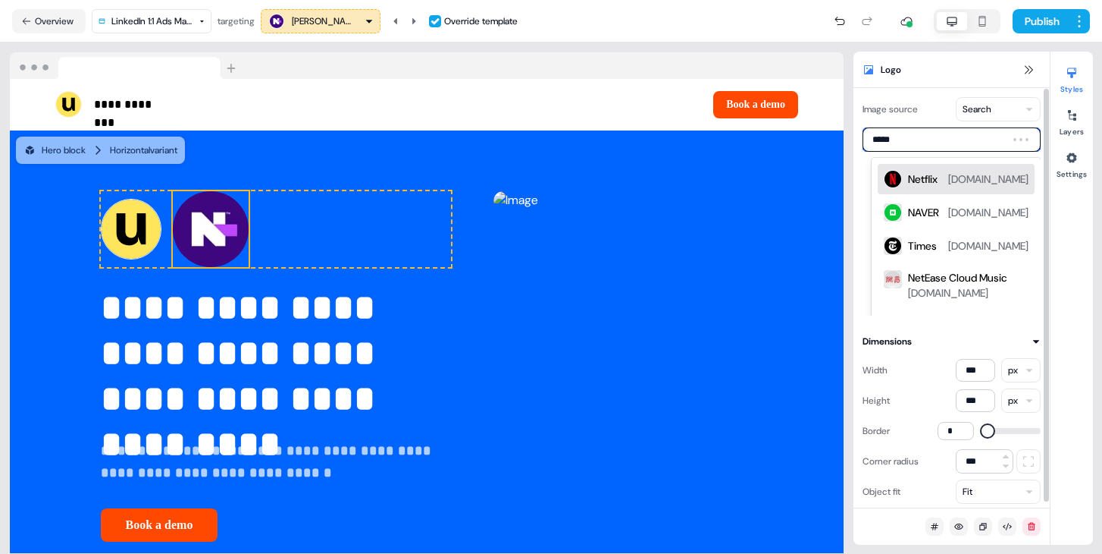
type input "******"
click at [945, 177] on div "able n-able.com" at bounding box center [968, 179] width 121 height 18
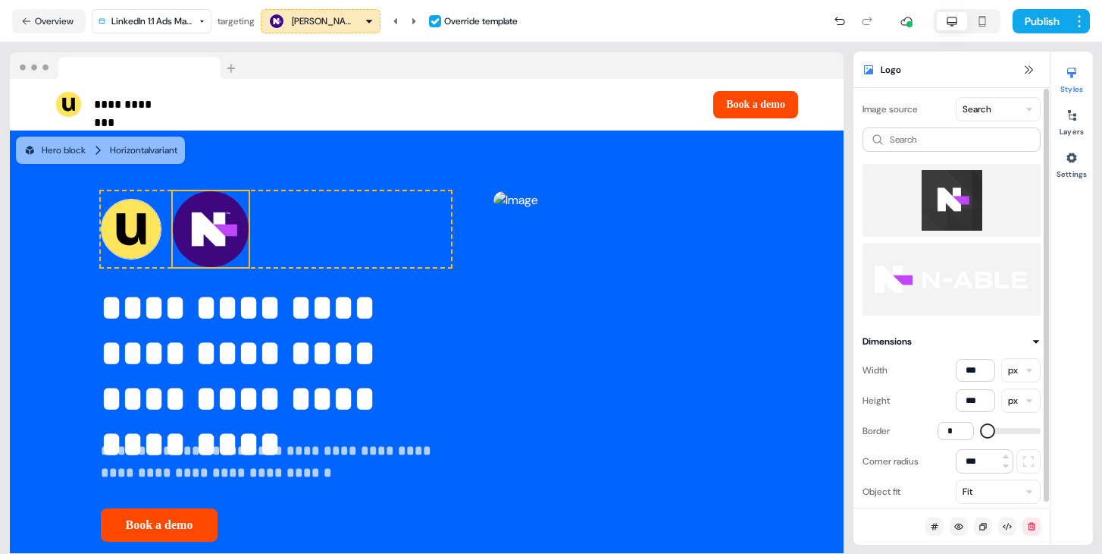
click at [945, 213] on img at bounding box center [952, 200] width 154 height 61
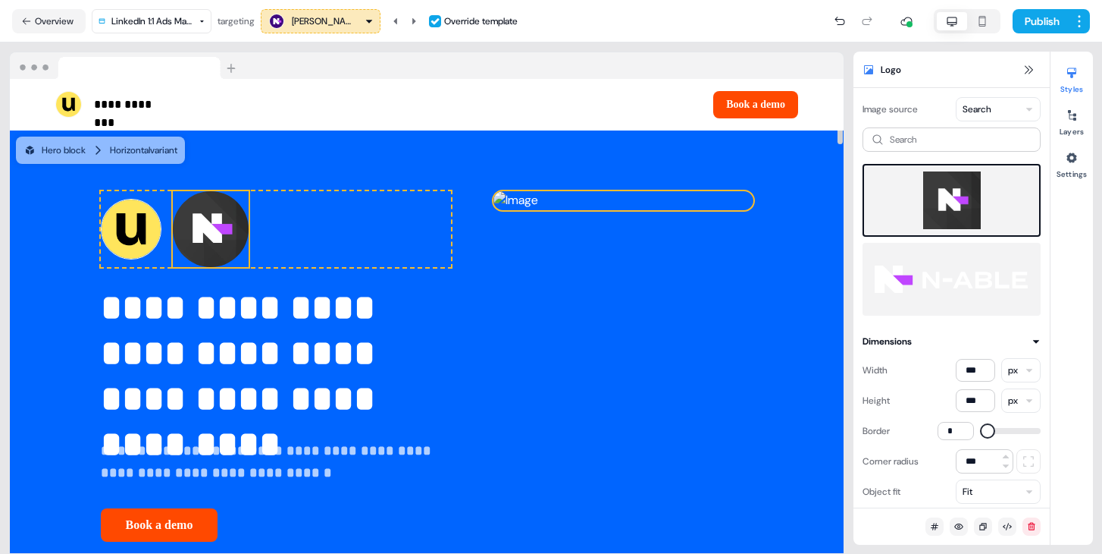
click at [632, 210] on img at bounding box center [624, 200] width 260 height 19
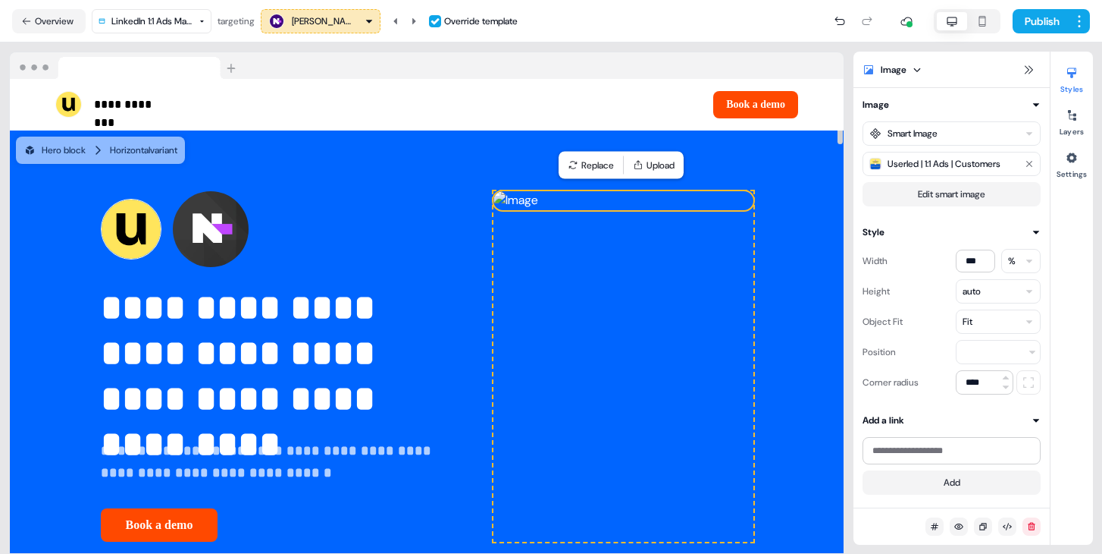
click at [632, 210] on img at bounding box center [624, 200] width 260 height 19
click at [908, 186] on button "Edit smart image" at bounding box center [952, 194] width 178 height 24
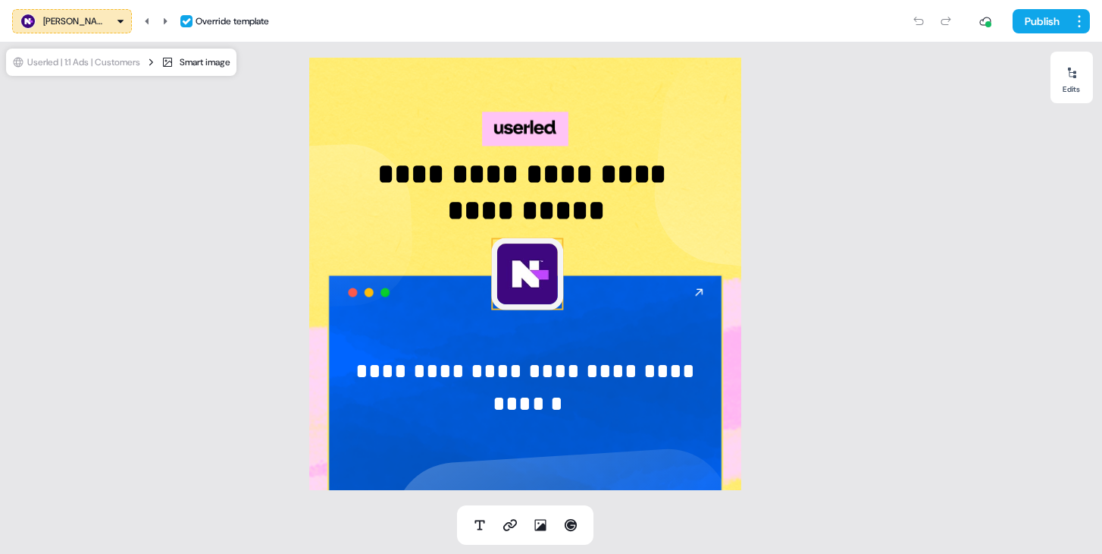
click at [544, 268] on img at bounding box center [527, 274] width 72 height 72
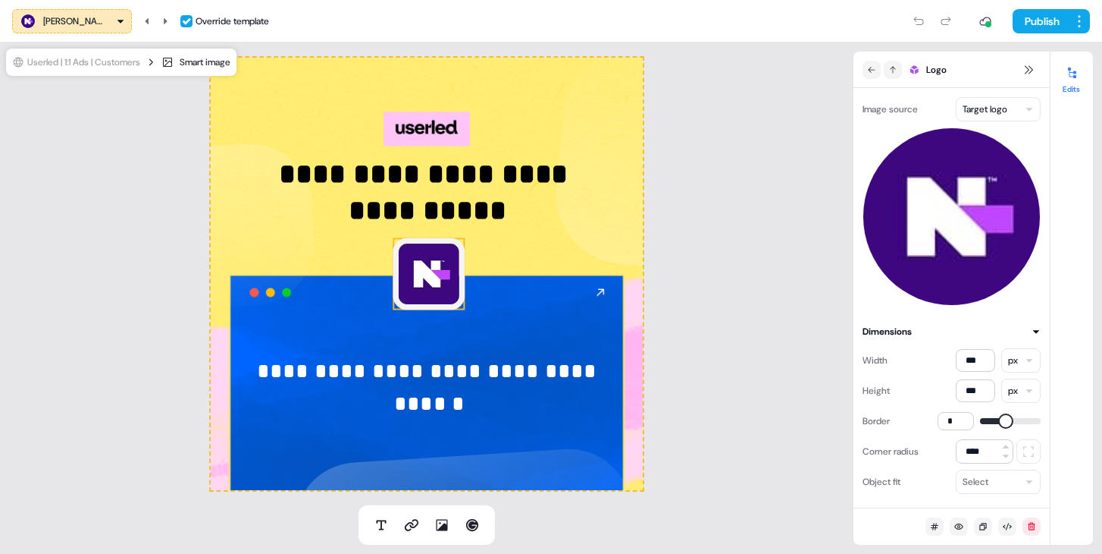
click at [996, 103] on html "**********" at bounding box center [551, 277] width 1102 height 554
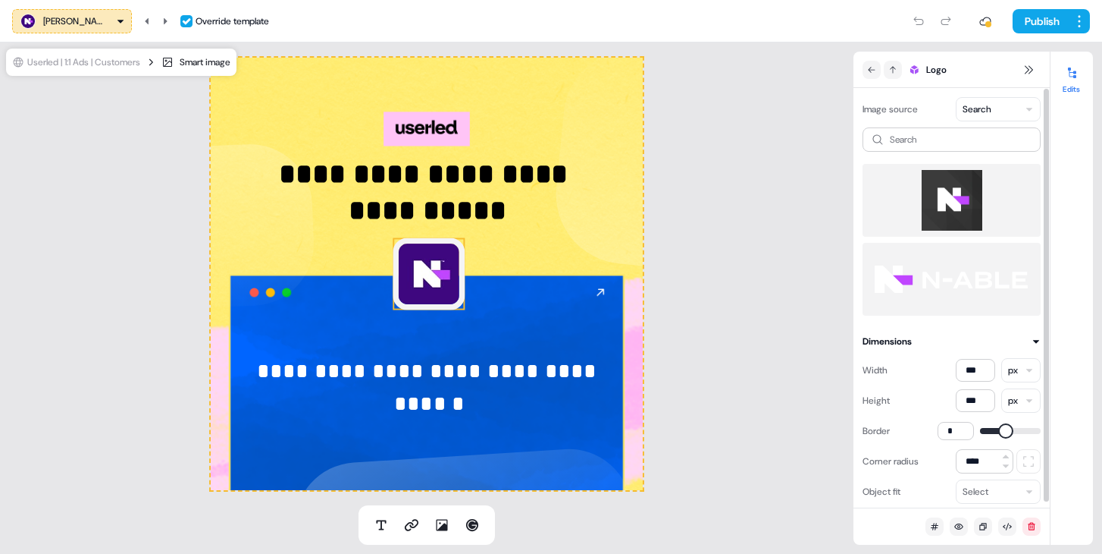
click at [960, 198] on img at bounding box center [952, 200] width 154 height 61
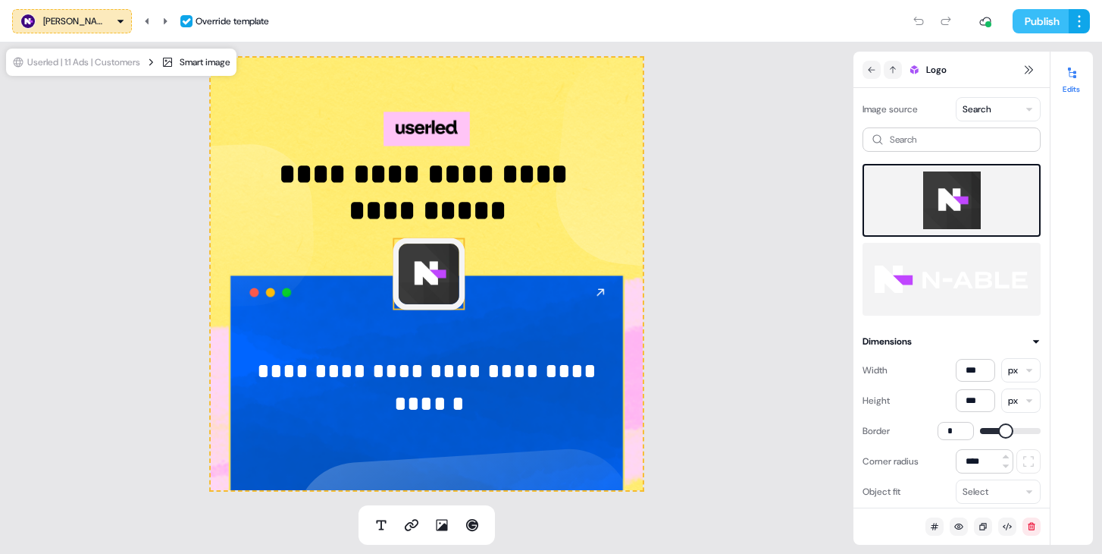
click at [1049, 19] on button "Publish" at bounding box center [1041, 21] width 56 height 24
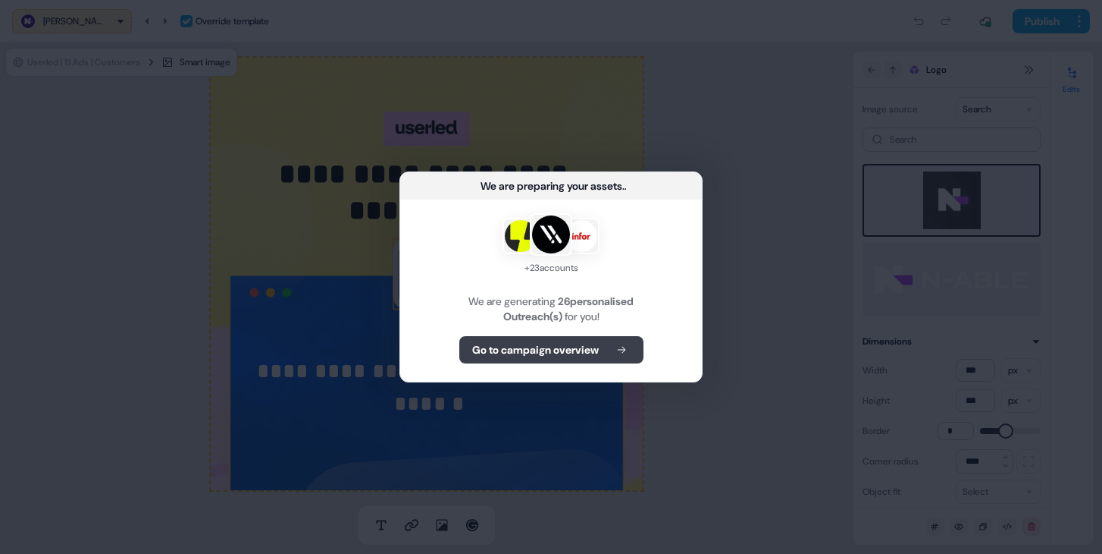
click at [597, 358] on button "Go to campaign overview" at bounding box center [551, 349] width 184 height 27
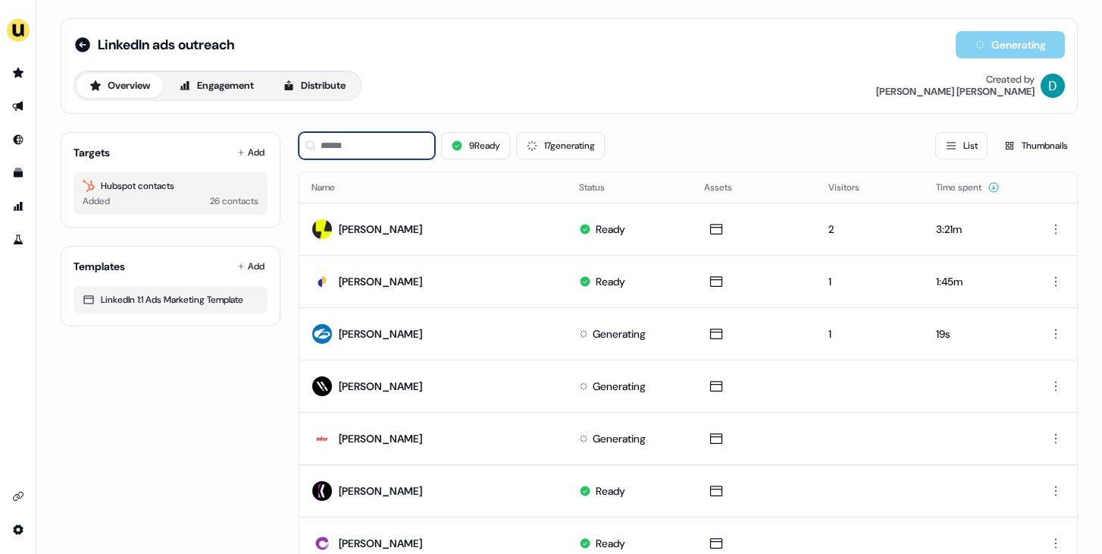
click at [350, 134] on input at bounding box center [367, 145] width 136 height 27
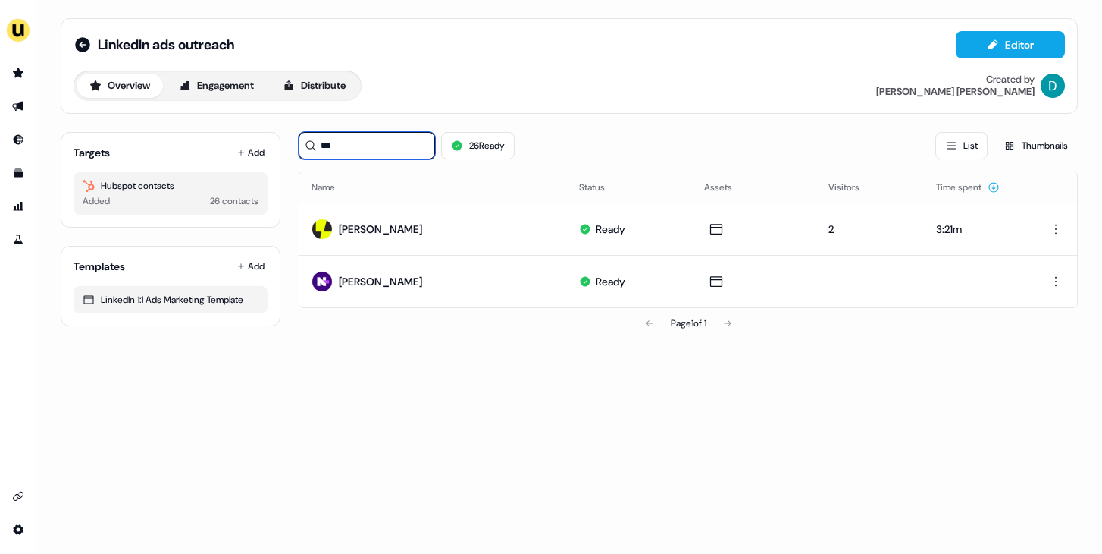
type input "***"
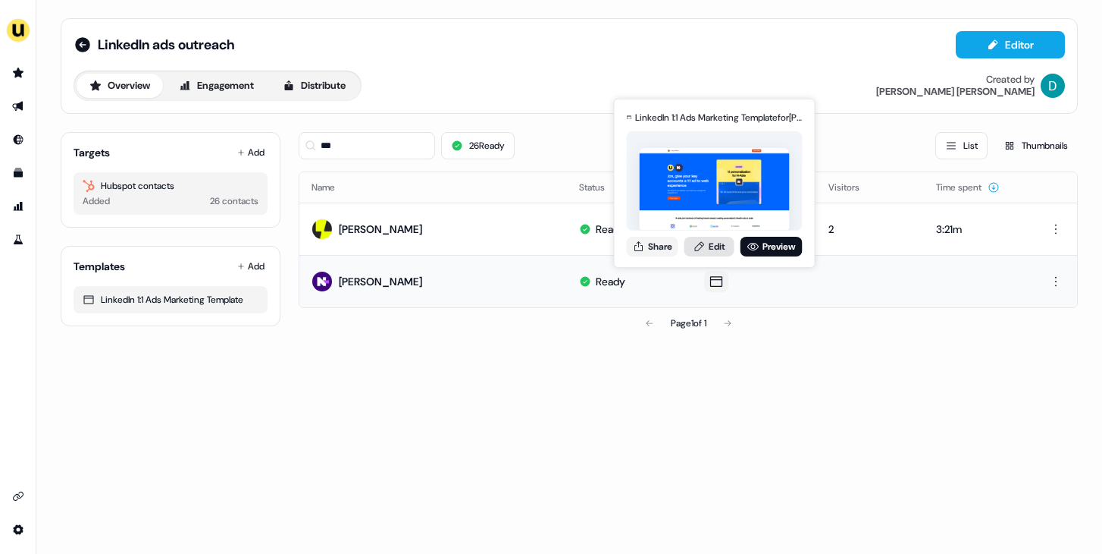
click at [710, 246] on link "Edit" at bounding box center [710, 247] width 50 height 20
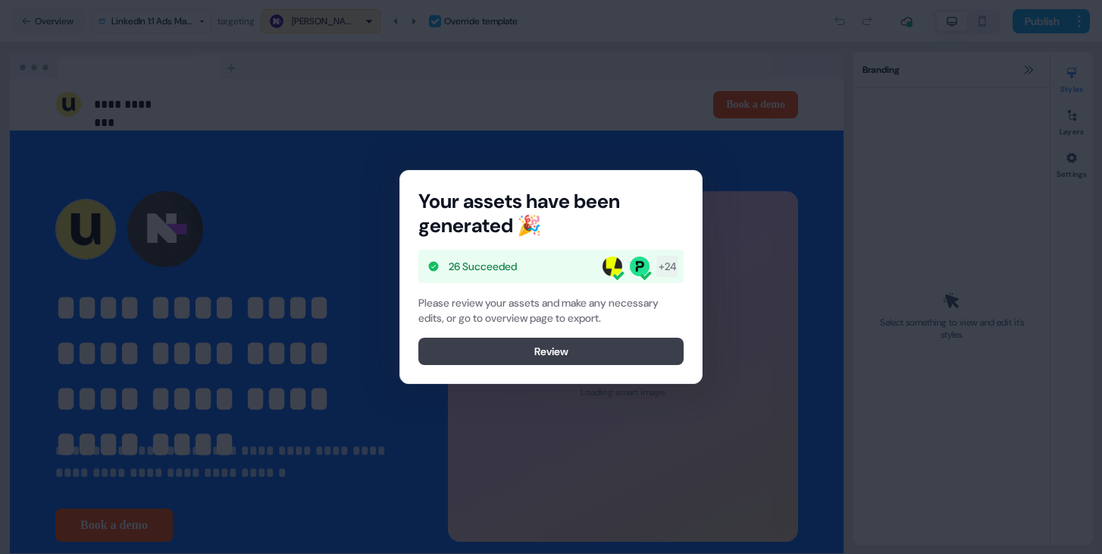
click at [483, 347] on button "Review" at bounding box center [551, 350] width 265 height 27
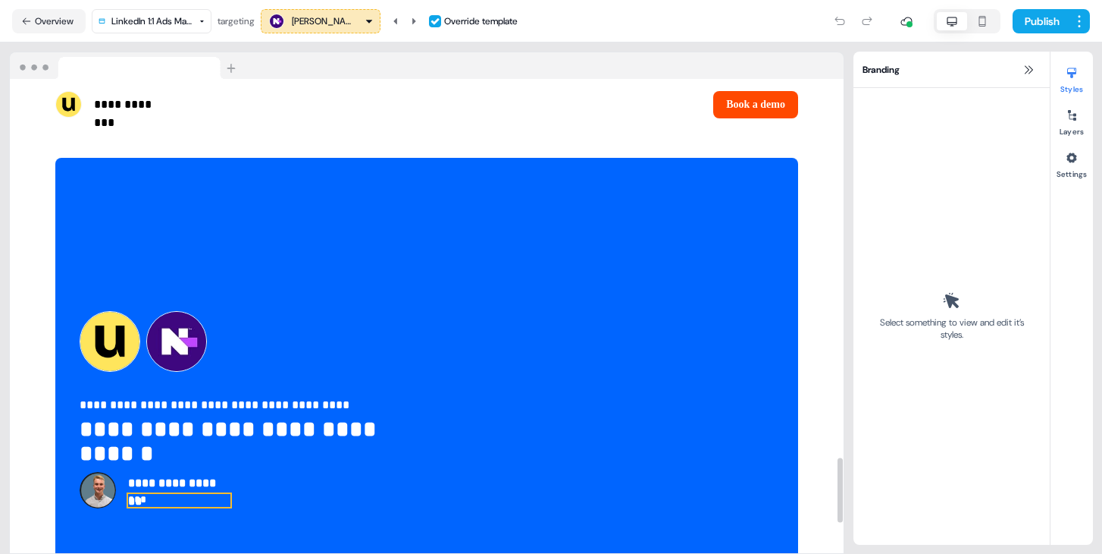
scroll to position [2751, 0]
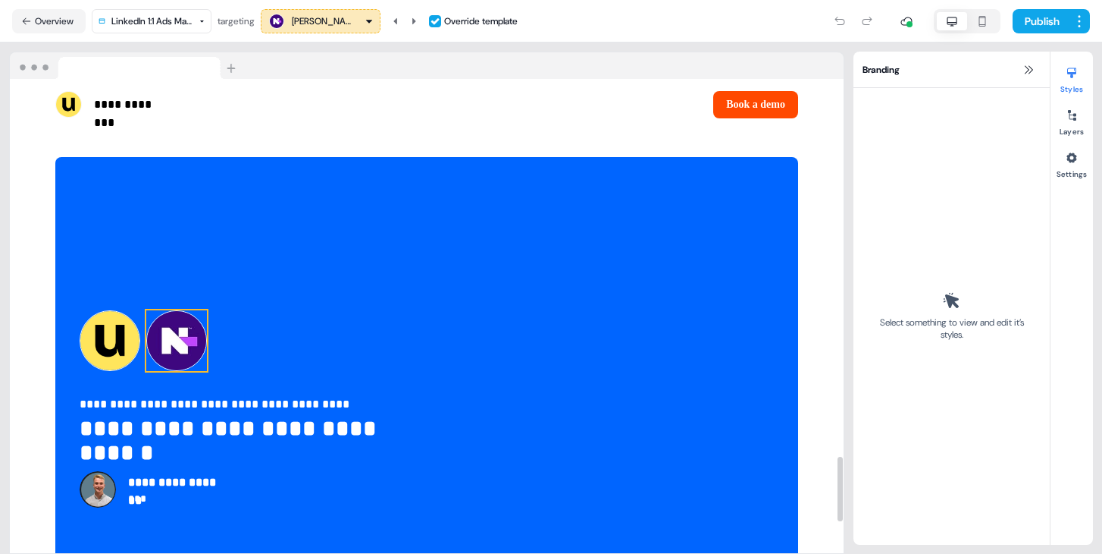
click at [182, 310] on img at bounding box center [176, 340] width 61 height 61
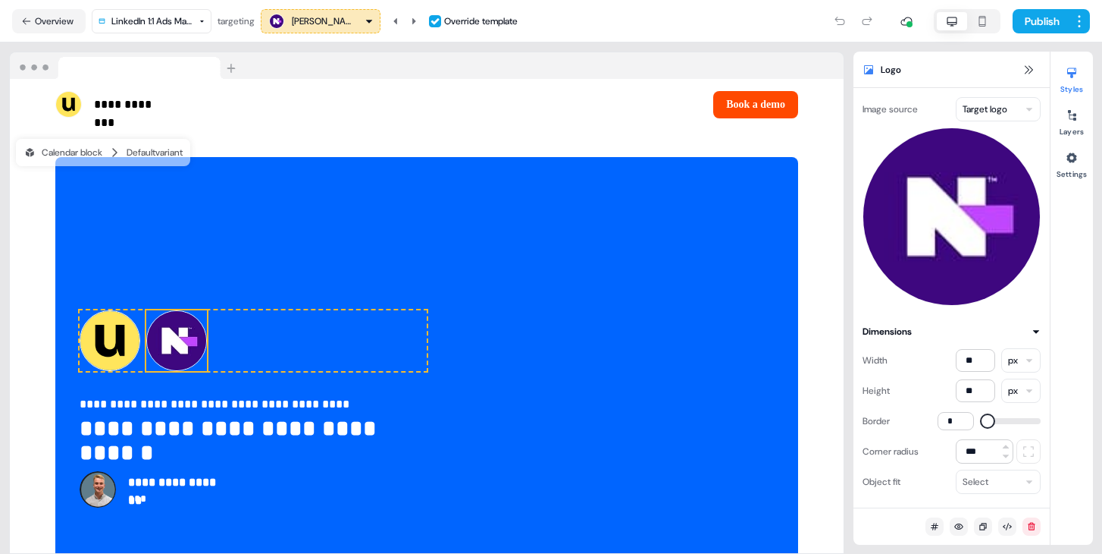
click at [996, 113] on html "**********" at bounding box center [551, 277] width 1102 height 554
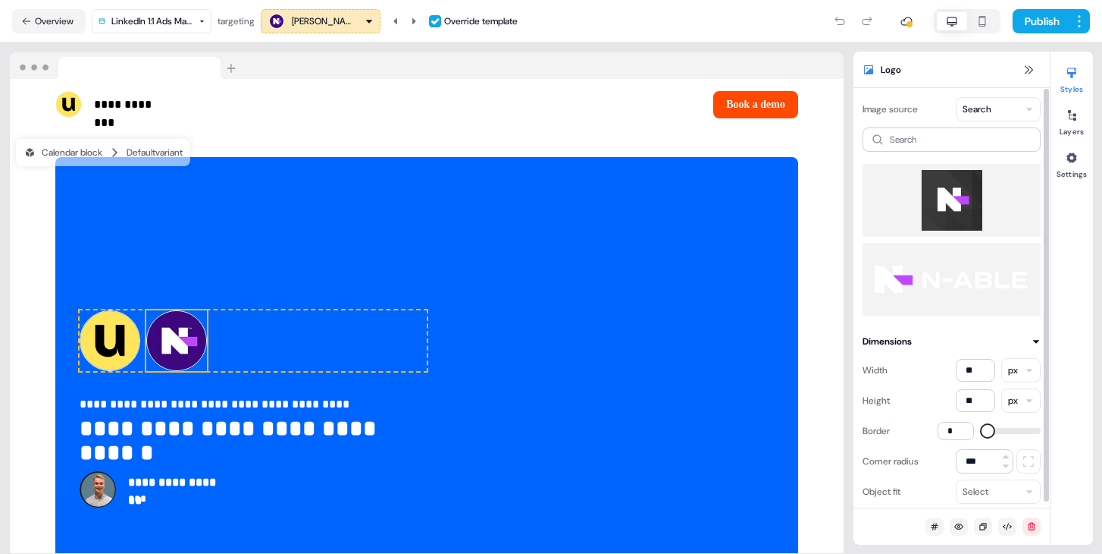
click at [942, 208] on img at bounding box center [952, 200] width 154 height 61
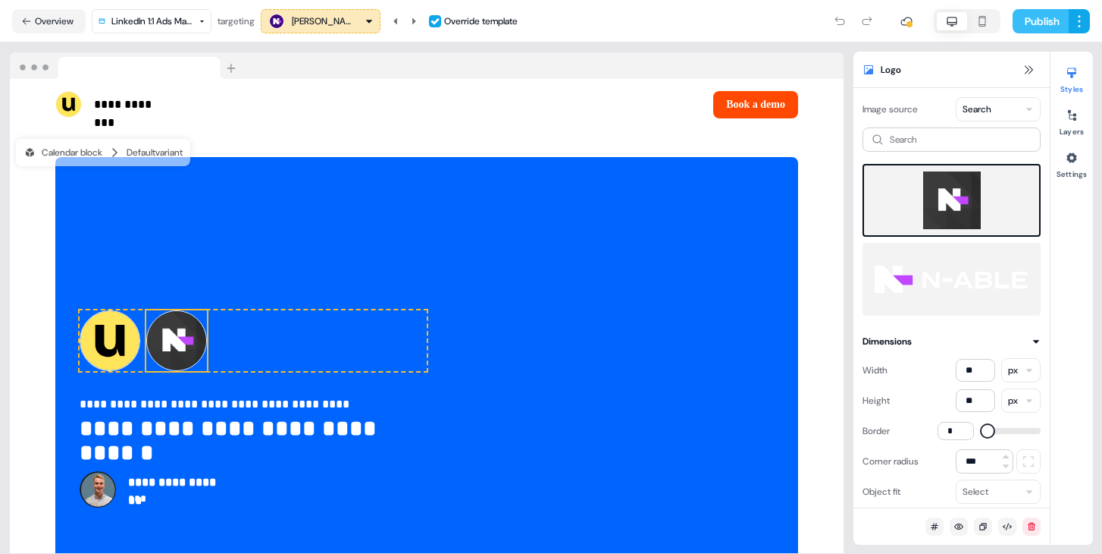
click at [1039, 16] on button "Publish" at bounding box center [1041, 21] width 56 height 24
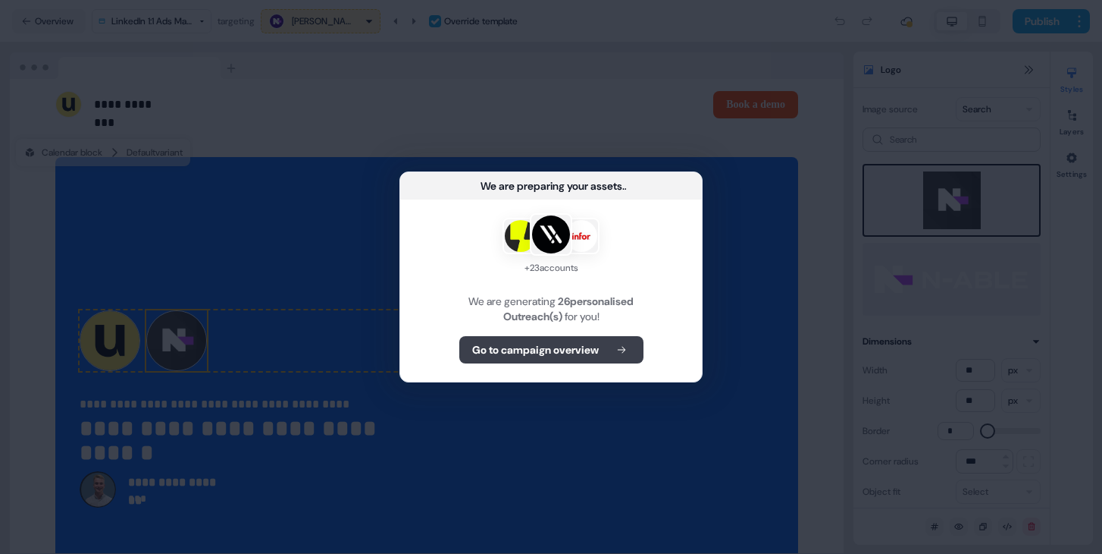
click at [604, 353] on button "Go to campaign overview" at bounding box center [551, 349] width 184 height 27
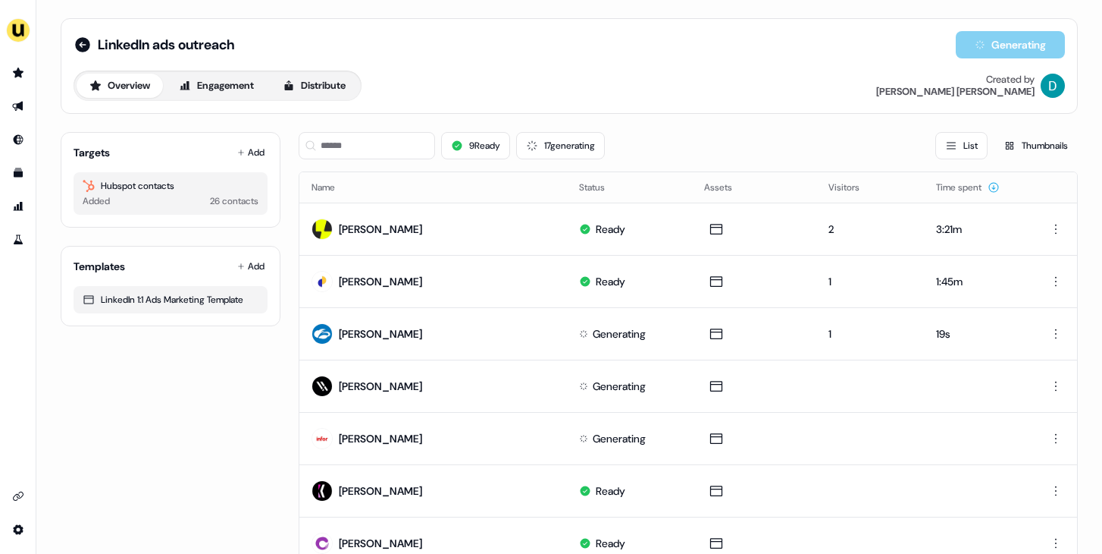
click at [396, 129] on div "9 Ready 17 generating List Thumbnails" at bounding box center [688, 146] width 779 height 52
click at [393, 133] on input at bounding box center [367, 145] width 136 height 27
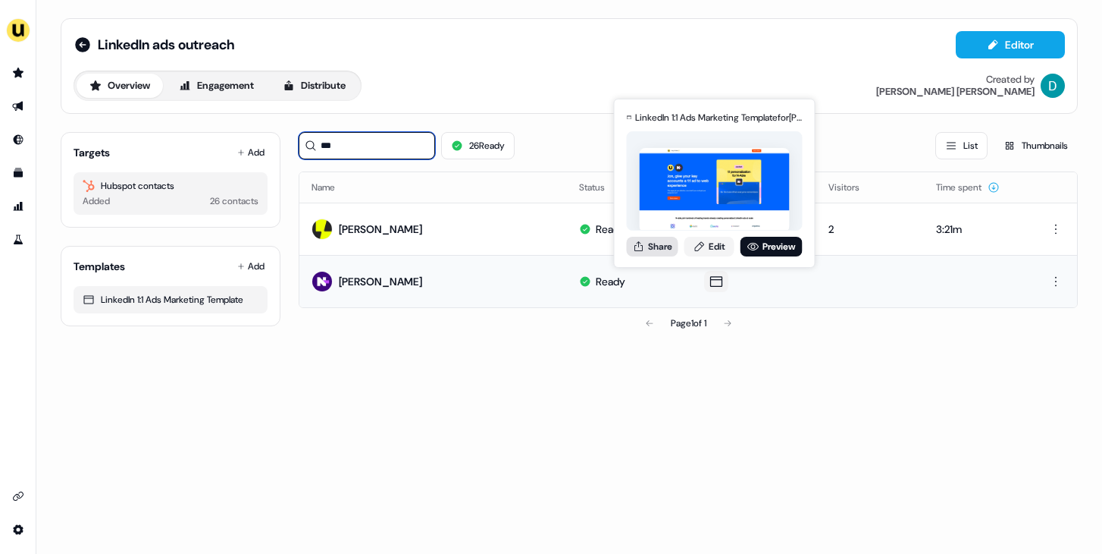
type input "***"
click at [672, 251] on button "Share" at bounding box center [653, 247] width 52 height 20
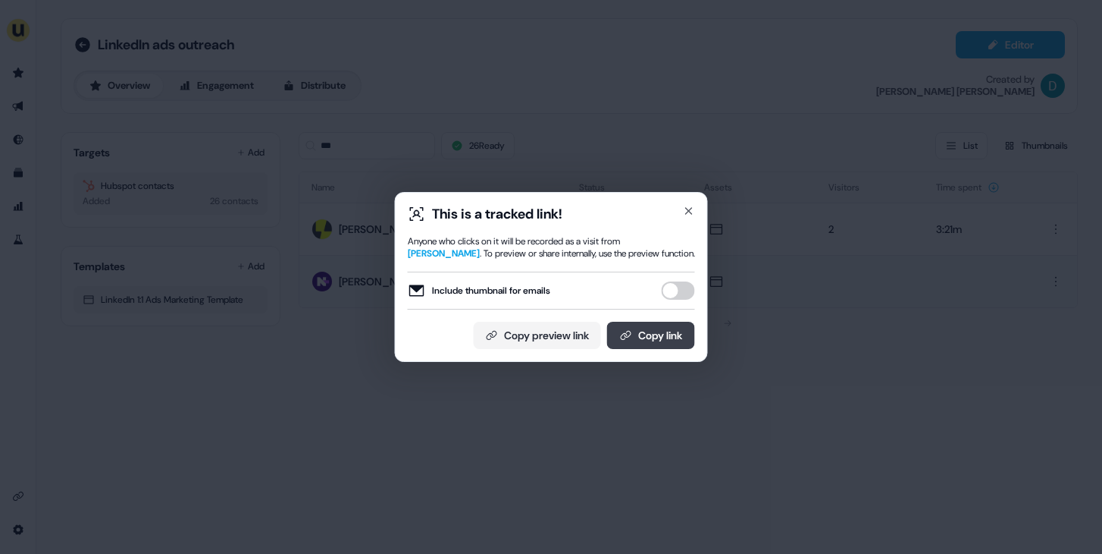
click at [670, 342] on button "Copy link" at bounding box center [651, 334] width 88 height 27
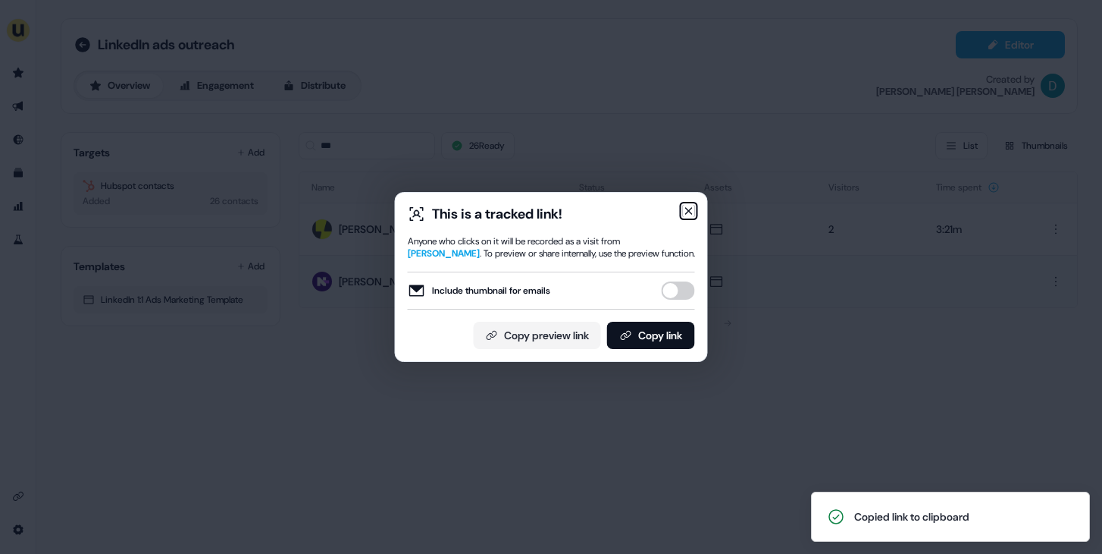
click at [691, 209] on icon "button" at bounding box center [689, 211] width 6 height 6
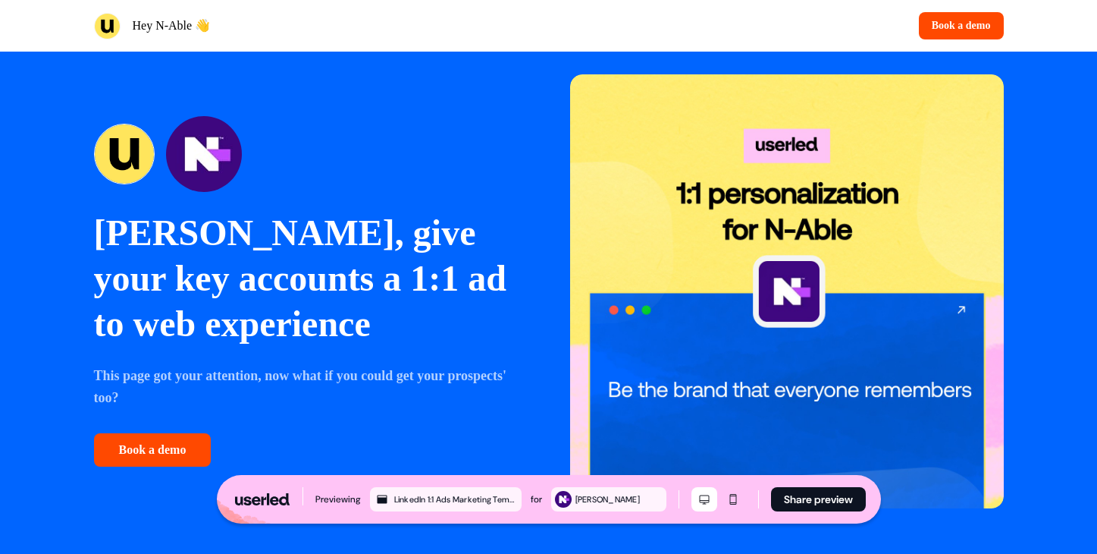
scroll to position [46, 0]
